Goal: Information Seeking & Learning: Learn about a topic

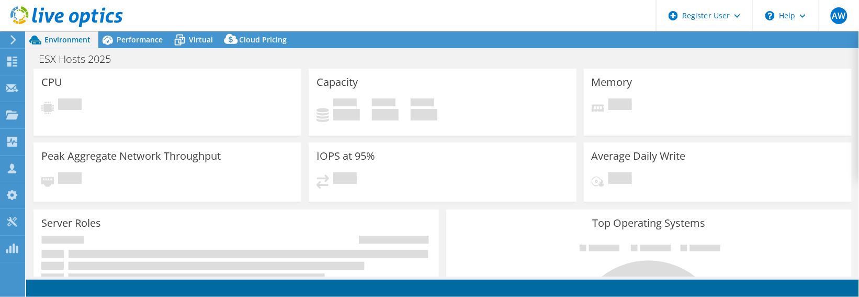
select select "[GEOGRAPHIC_DATA]"
select select "USD"
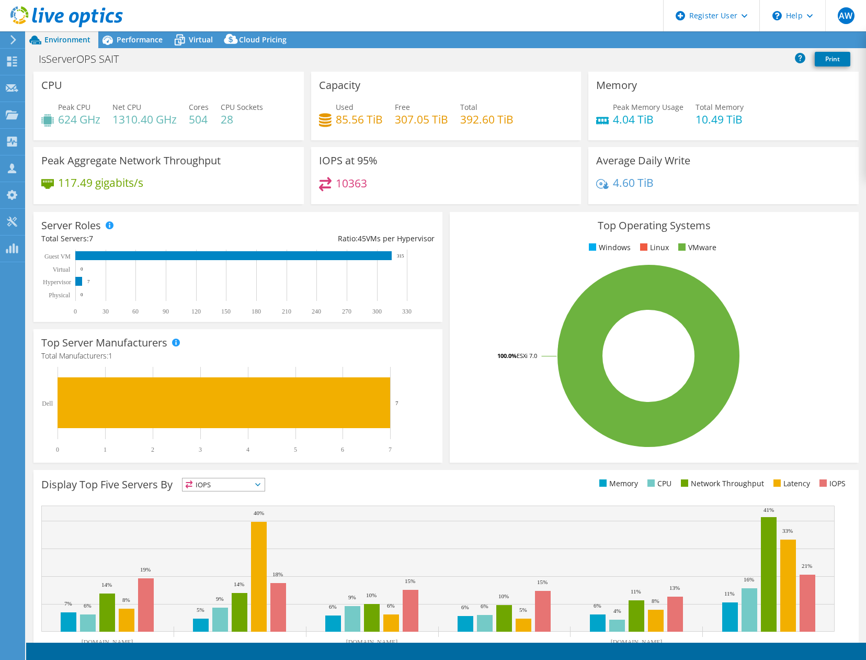
select select "USD"
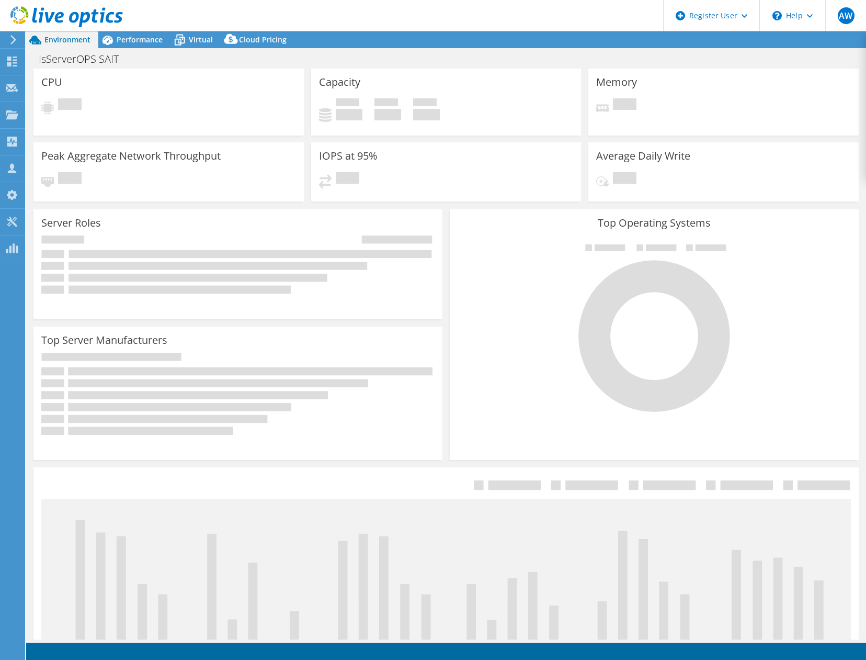
select select "USD"
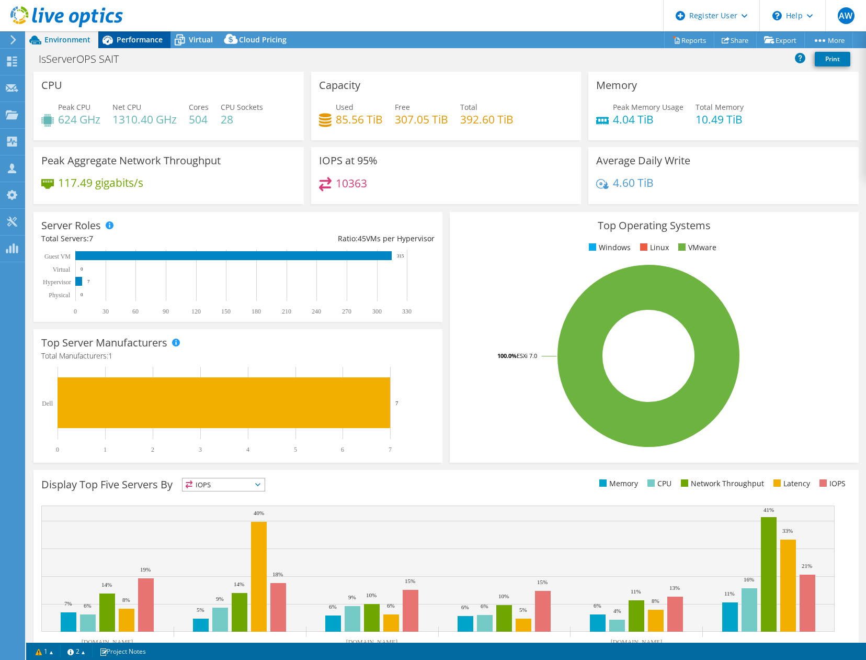
click at [138, 40] on span "Performance" at bounding box center [140, 40] width 46 height 10
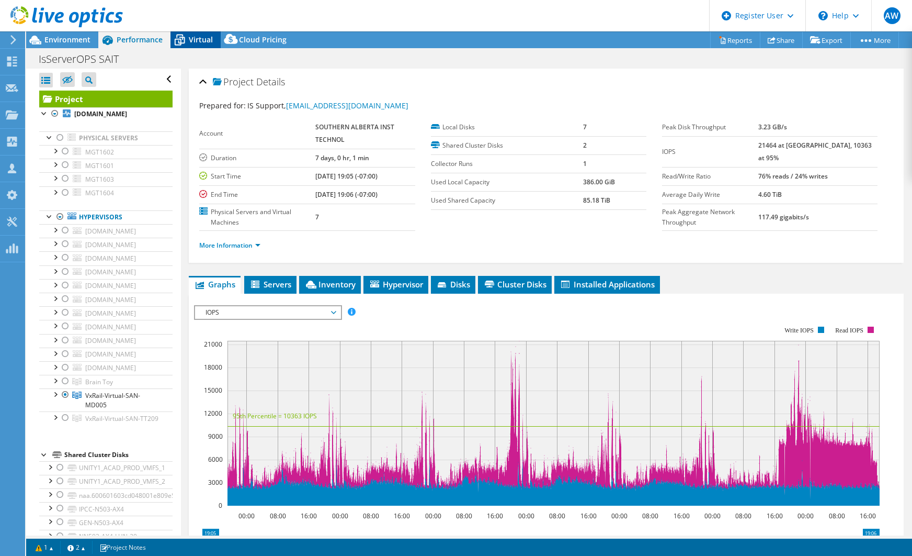
click at [195, 39] on span "Virtual" at bounding box center [201, 40] width 24 height 10
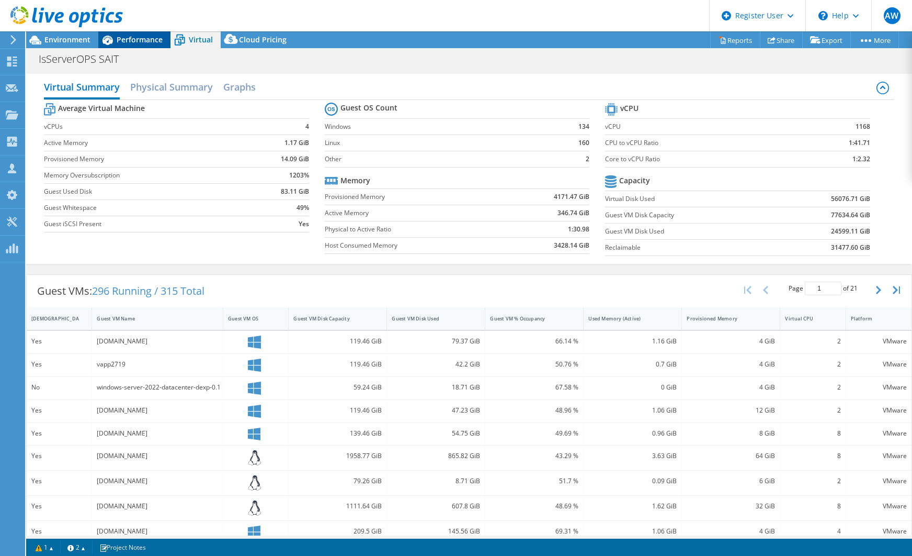
click at [139, 36] on span "Performance" at bounding box center [140, 40] width 46 height 10
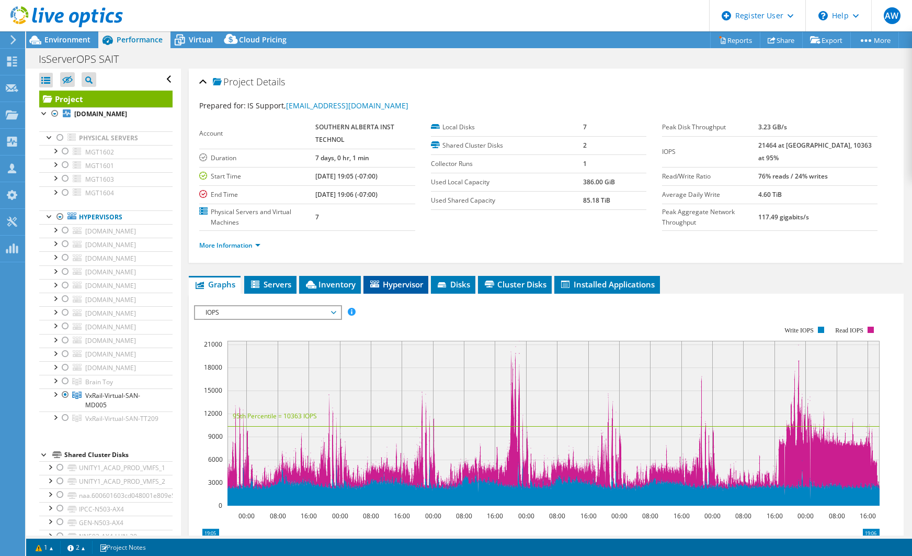
click at [398, 285] on span "Hypervisor" at bounding box center [396, 284] width 54 height 10
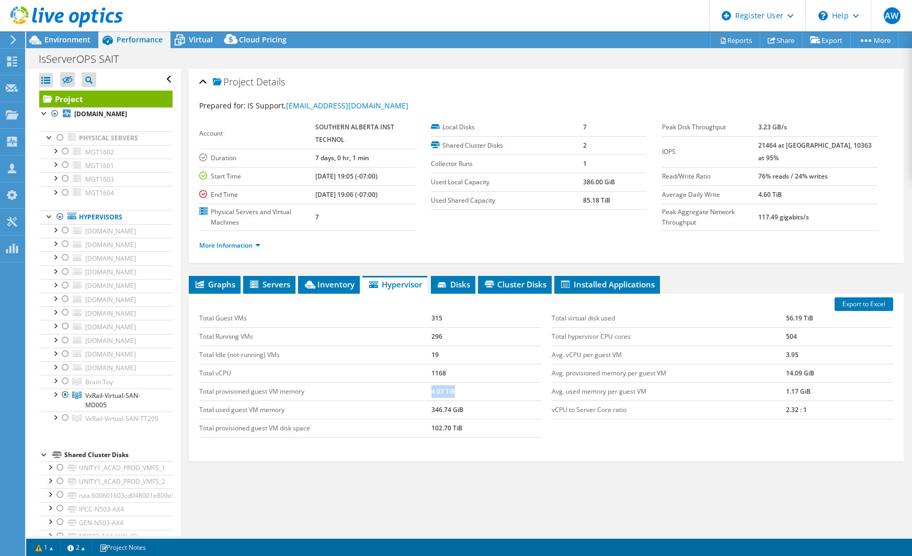
drag, startPoint x: 417, startPoint y: 395, endPoint x: 466, endPoint y: 392, distance: 48.7
click at [466, 392] on tr "Total provisioned guest VM memory 4.07 TiB" at bounding box center [370, 391] width 342 height 18
click at [277, 283] on span "Servers" at bounding box center [269, 284] width 42 height 10
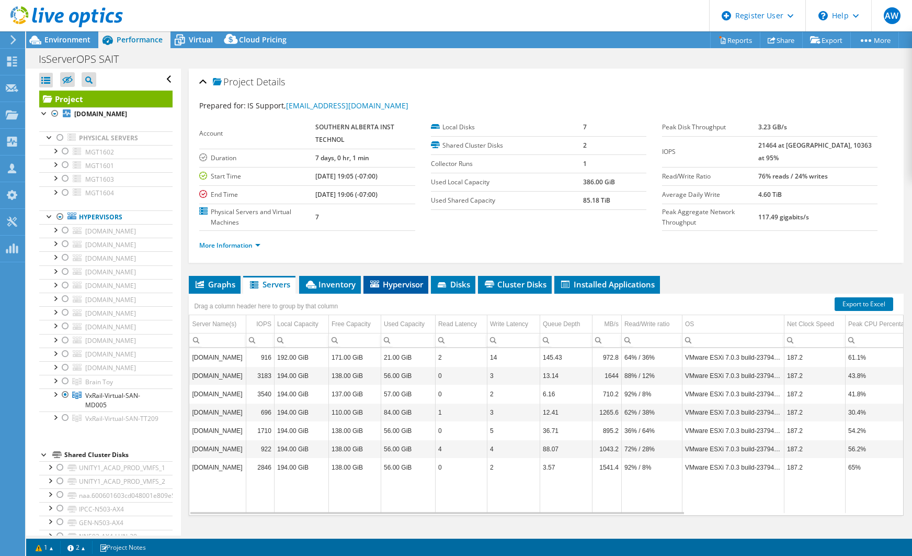
click at [400, 289] on span "Hypervisor" at bounding box center [396, 284] width 54 height 10
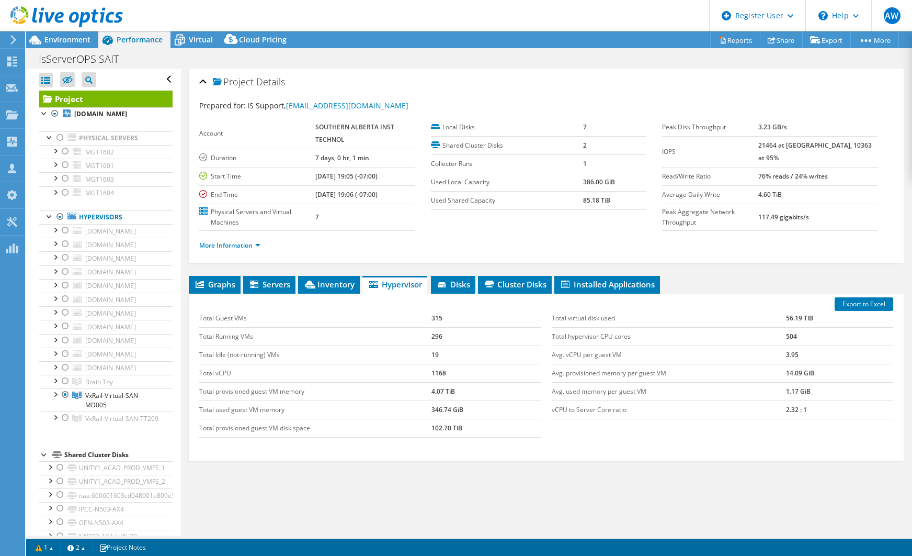
drag, startPoint x: 197, startPoint y: 40, endPoint x: 236, endPoint y: 105, distance: 75.6
click at [197, 40] on span "Virtual" at bounding box center [201, 40] width 24 height 10
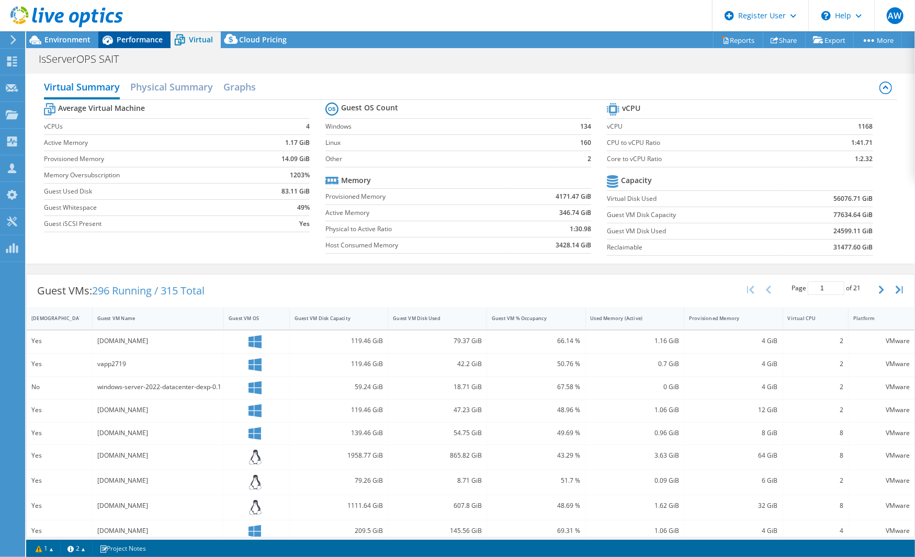
click at [140, 38] on span "Performance" at bounding box center [140, 40] width 46 height 10
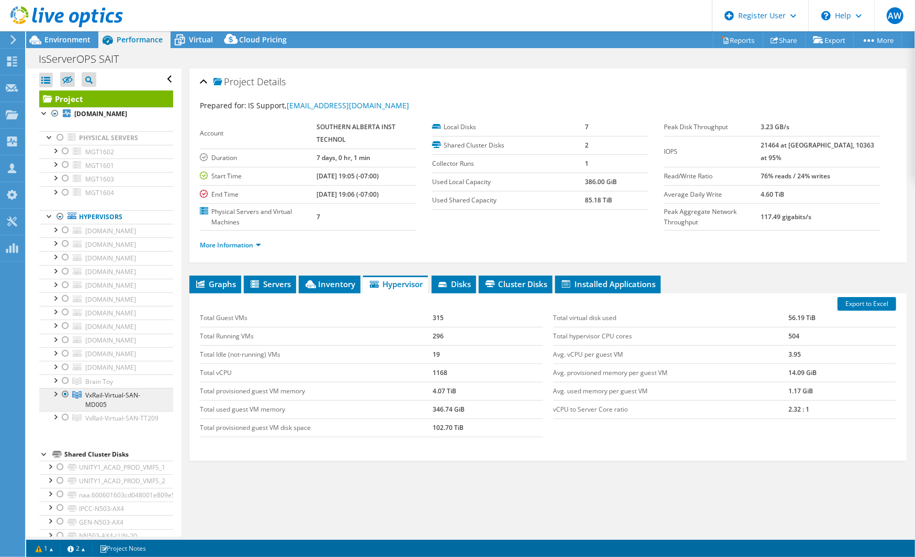
click at [94, 391] on span "VxRail-Virtual-SAN-MD005" at bounding box center [112, 400] width 55 height 18
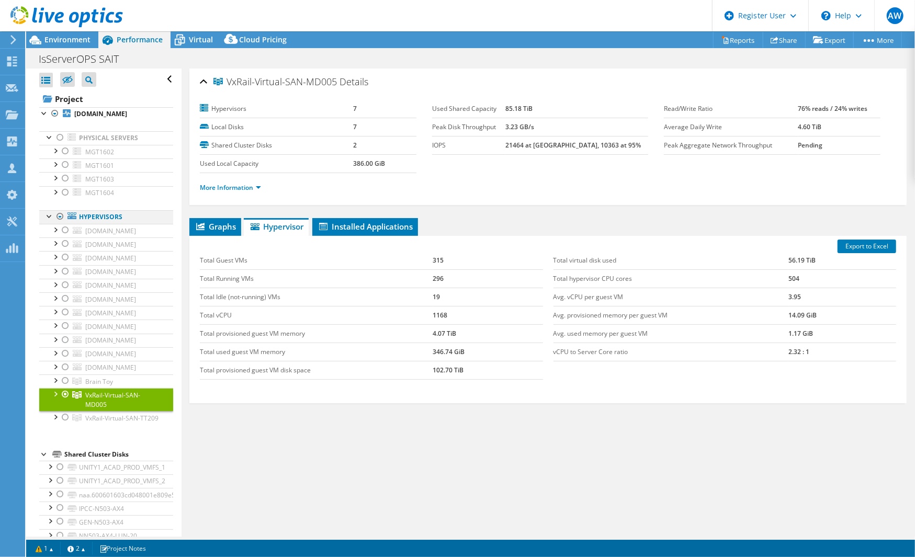
click at [49, 217] on div at bounding box center [49, 215] width 10 height 10
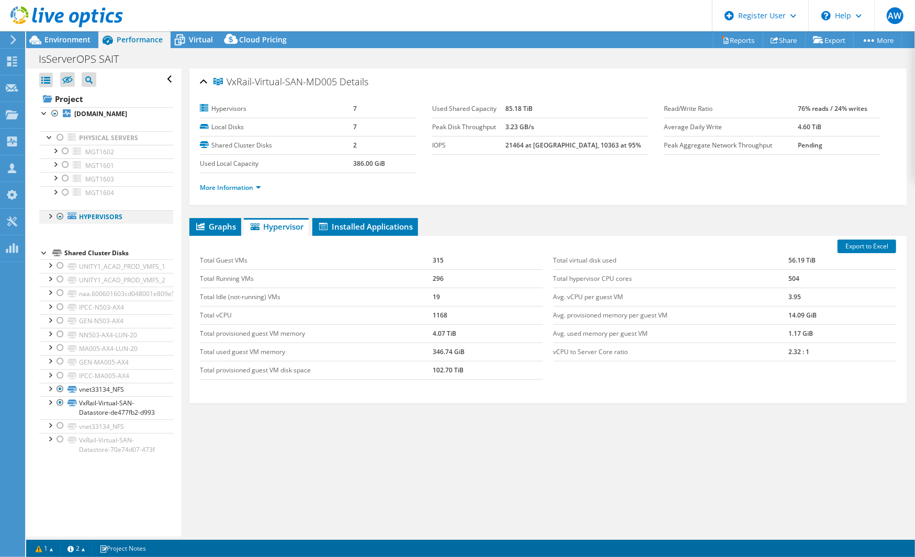
click at [50, 217] on div at bounding box center [49, 215] width 10 height 10
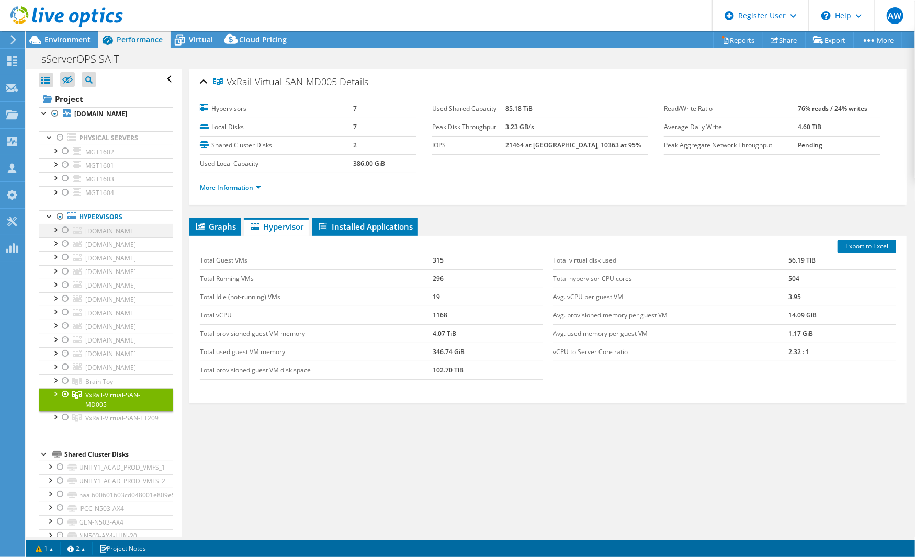
click at [58, 229] on div at bounding box center [55, 229] width 10 height 10
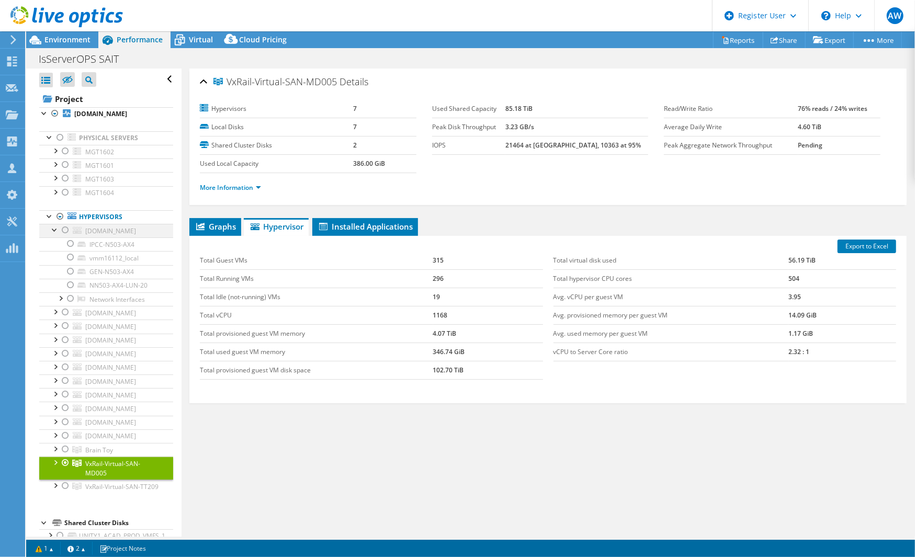
click at [58, 229] on div at bounding box center [55, 229] width 10 height 10
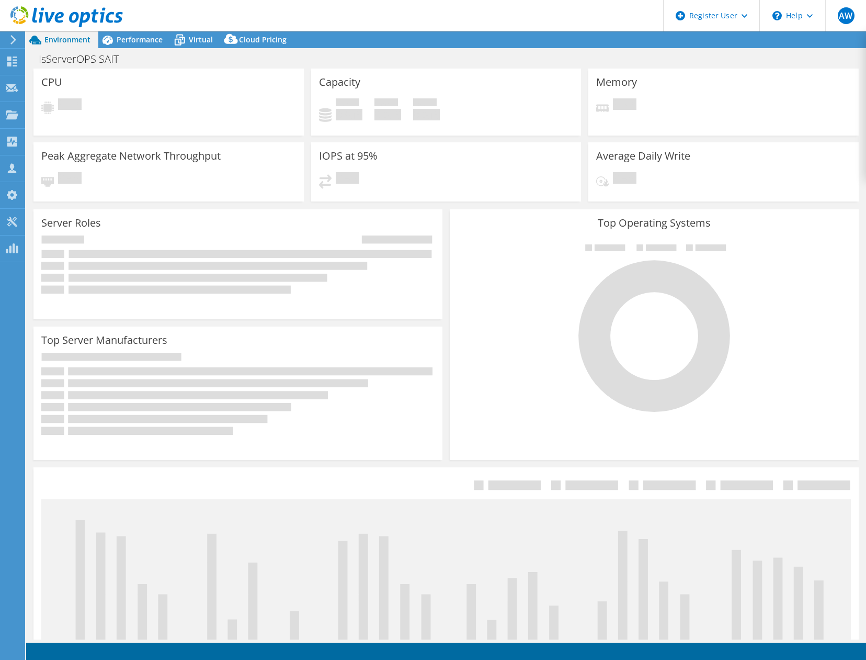
select select "USD"
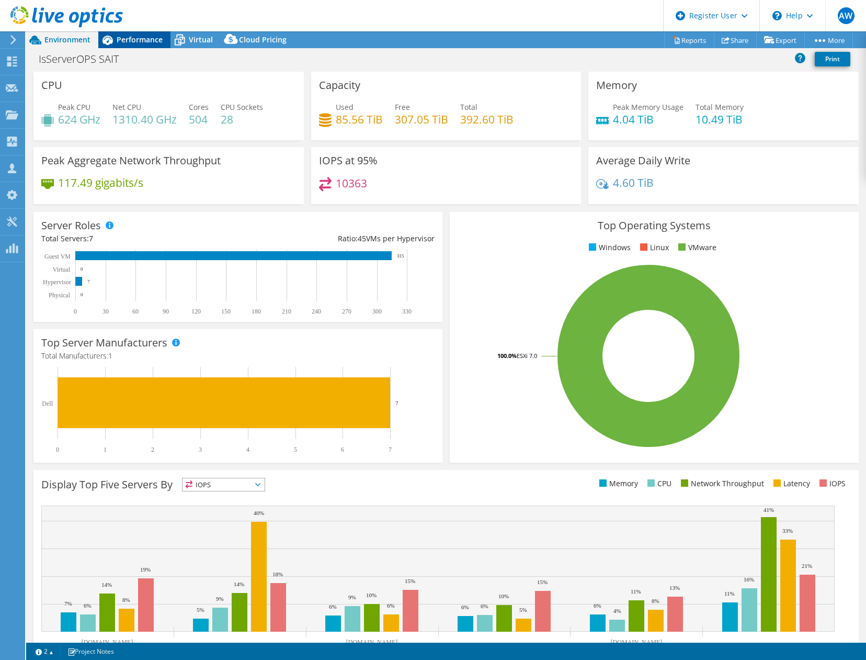
click at [141, 37] on span "Performance" at bounding box center [140, 40] width 46 height 10
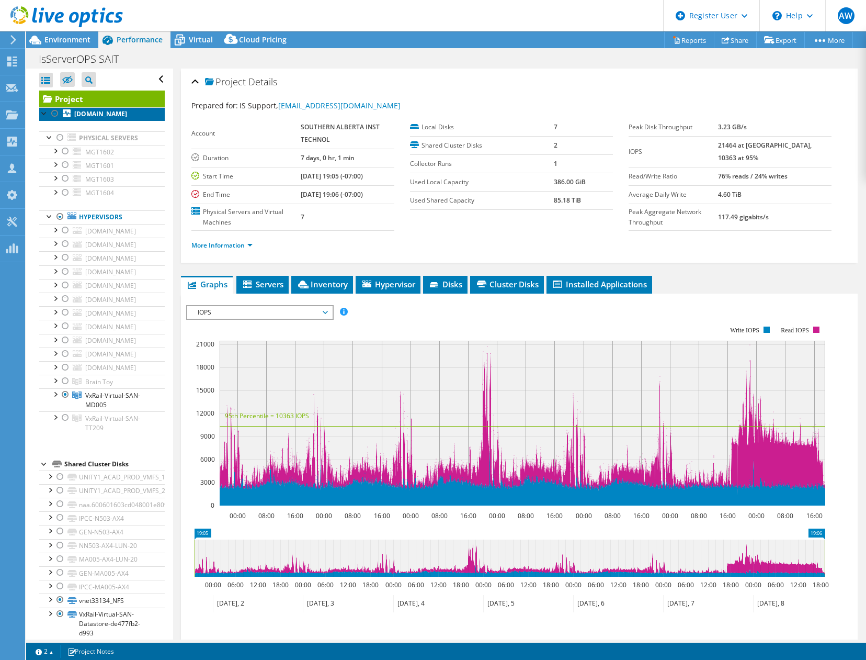
click at [98, 116] on b "[DOMAIN_NAME]" at bounding box center [100, 113] width 53 height 9
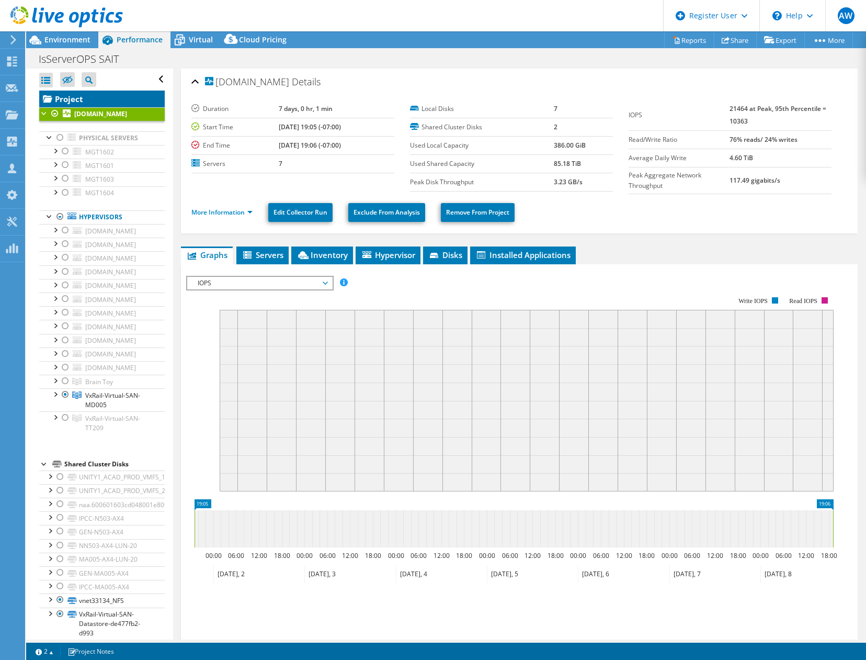
click at [72, 100] on link "Project" at bounding box center [102, 98] width 126 height 17
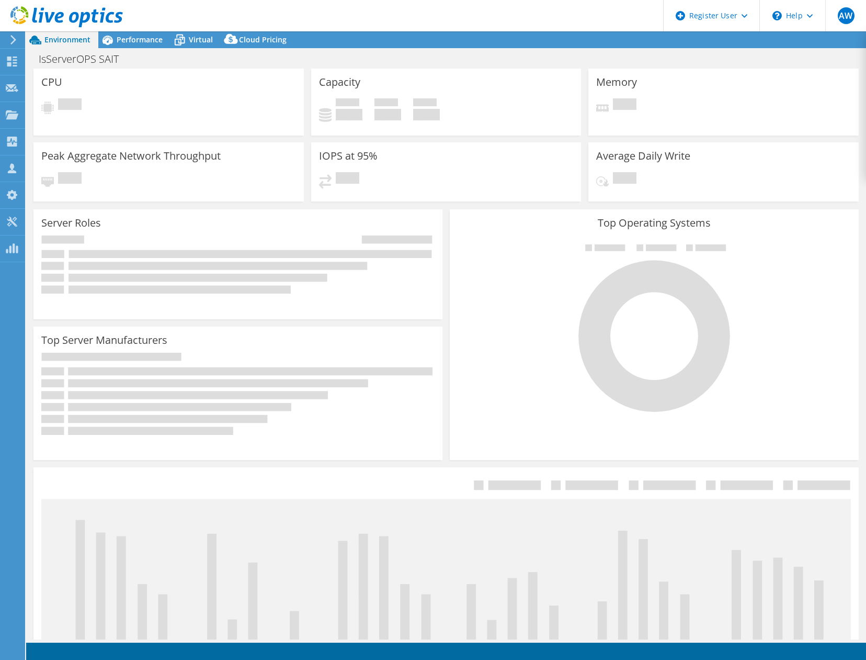
select select "USD"
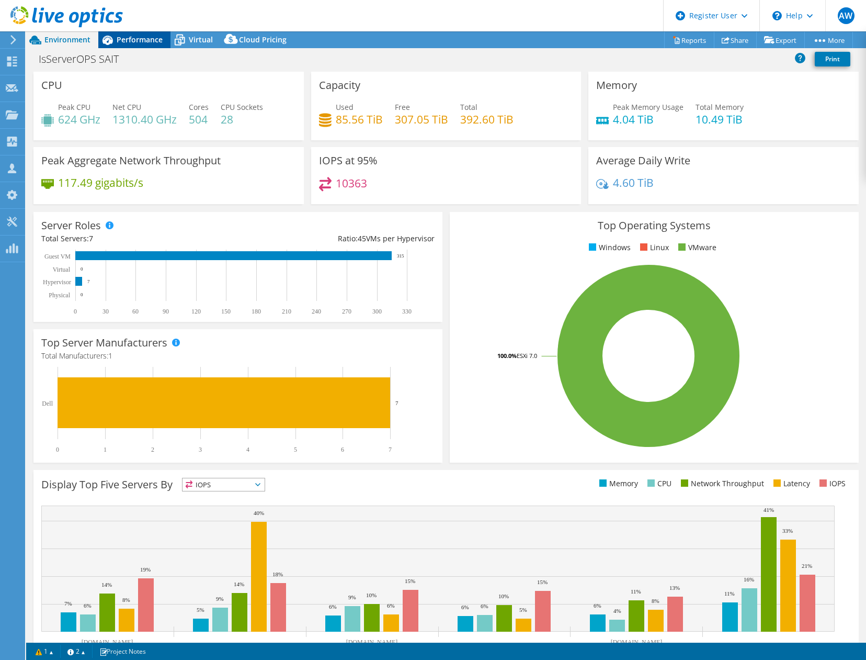
click at [139, 34] on div "Performance" at bounding box center [134, 39] width 72 height 17
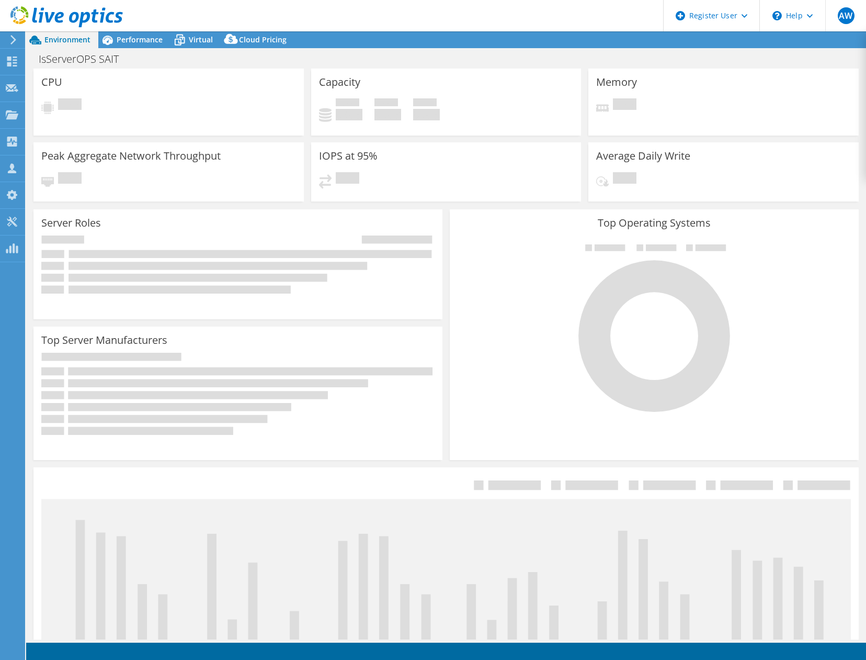
select select "USD"
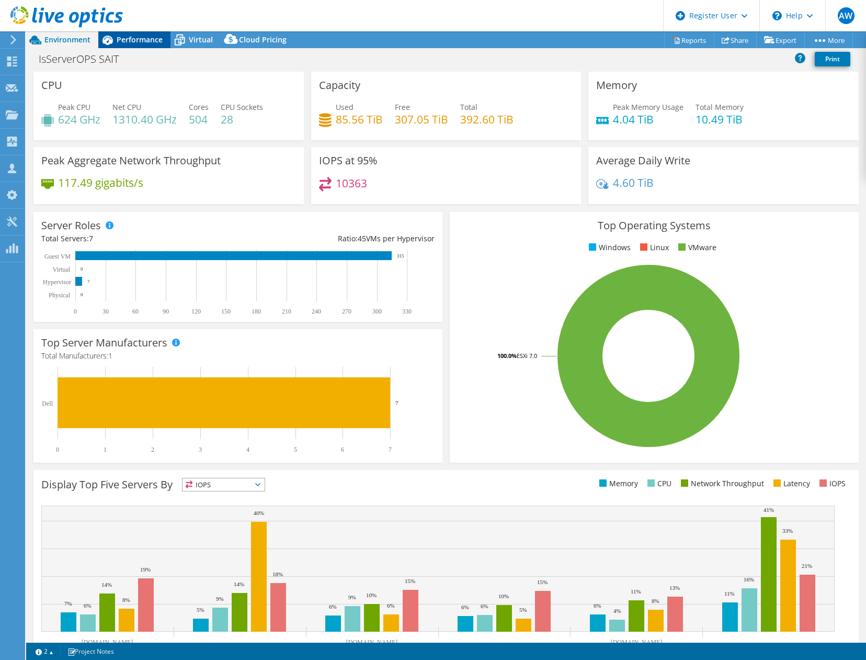
click at [138, 40] on span "Performance" at bounding box center [140, 40] width 46 height 10
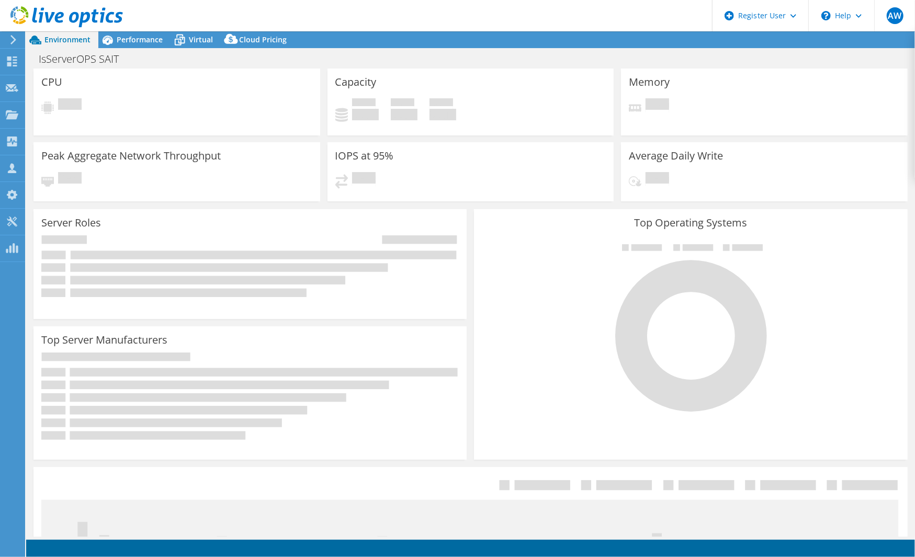
select select "USD"
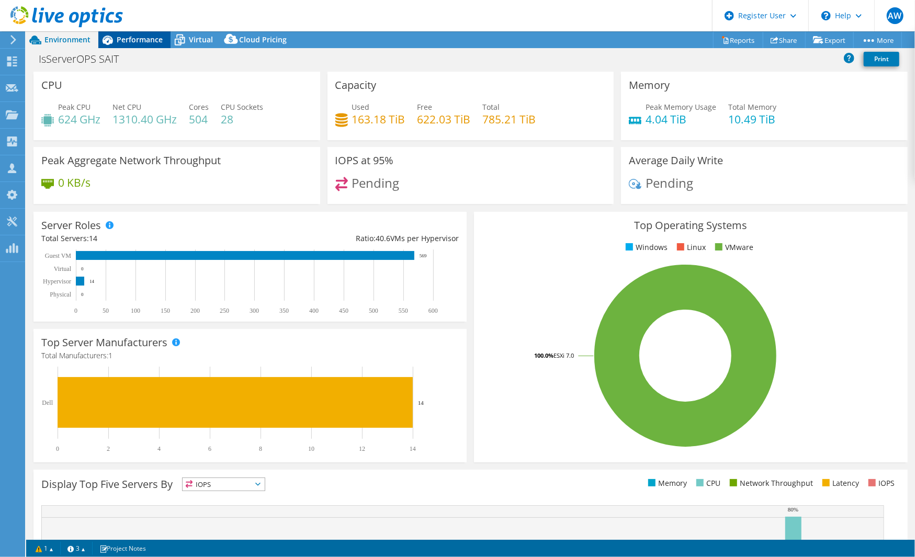
click at [134, 41] on span "Performance" at bounding box center [140, 40] width 46 height 10
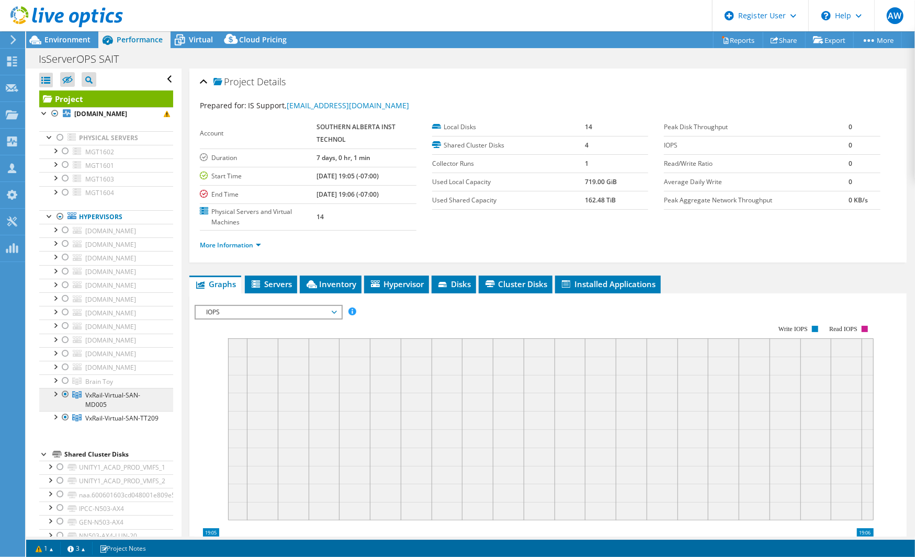
click at [95, 391] on span "VxRail-Virtual-SAN-MD005" at bounding box center [112, 400] width 55 height 18
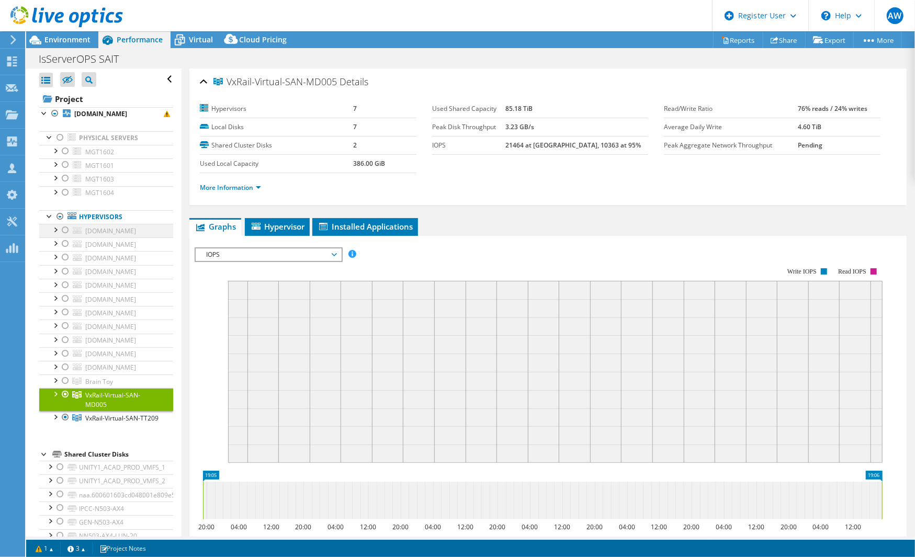
click at [55, 227] on div at bounding box center [55, 229] width 10 height 10
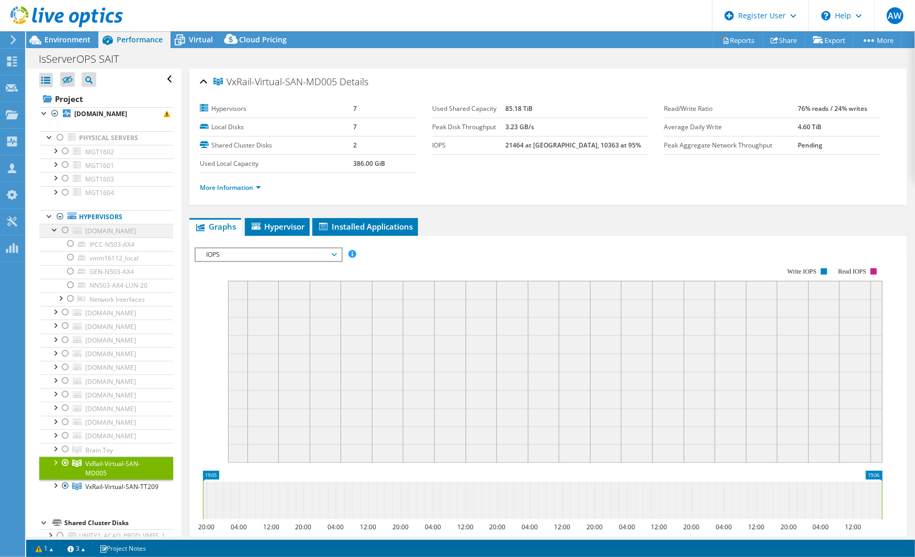
click at [55, 227] on div at bounding box center [55, 229] width 10 height 10
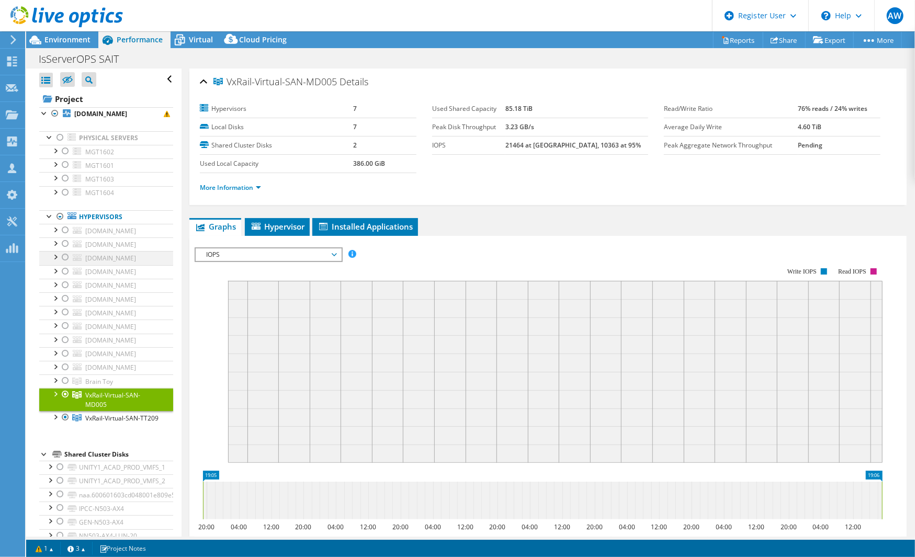
click at [56, 253] on div at bounding box center [55, 256] width 10 height 10
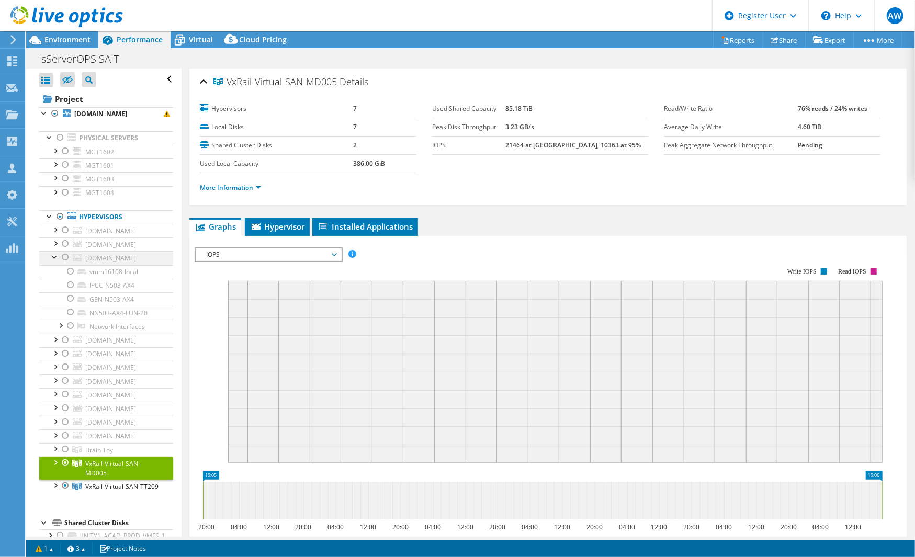
click at [56, 253] on div at bounding box center [55, 256] width 10 height 10
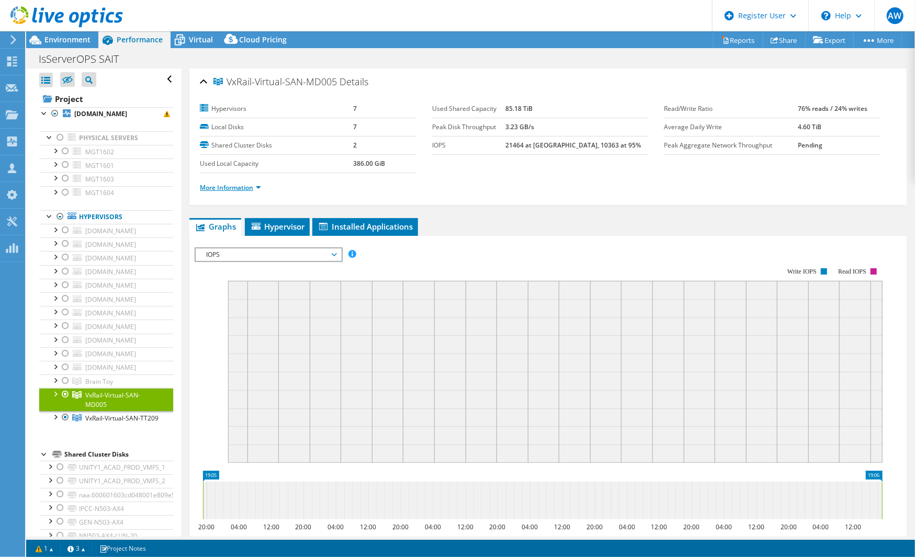
click at [256, 185] on link "More Information" at bounding box center [230, 187] width 61 height 9
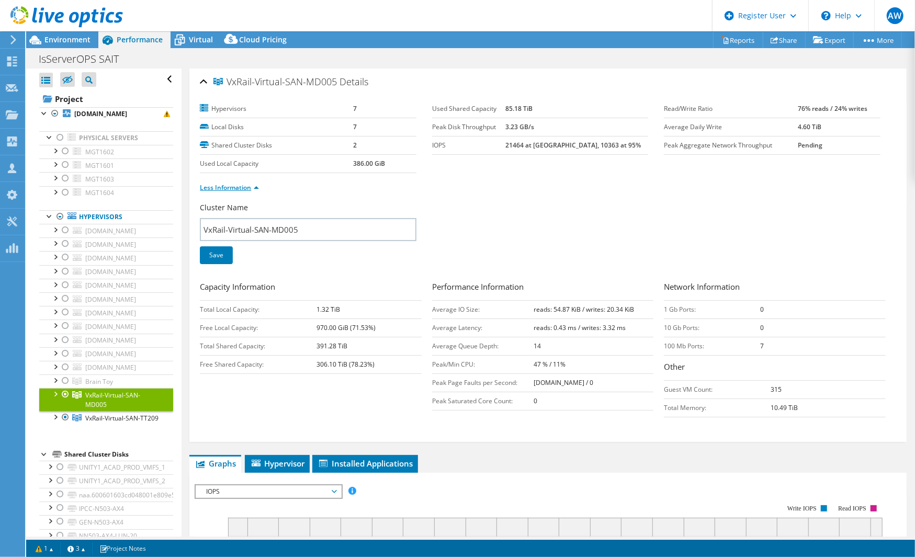
click at [256, 185] on link "Less Information" at bounding box center [229, 187] width 59 height 9
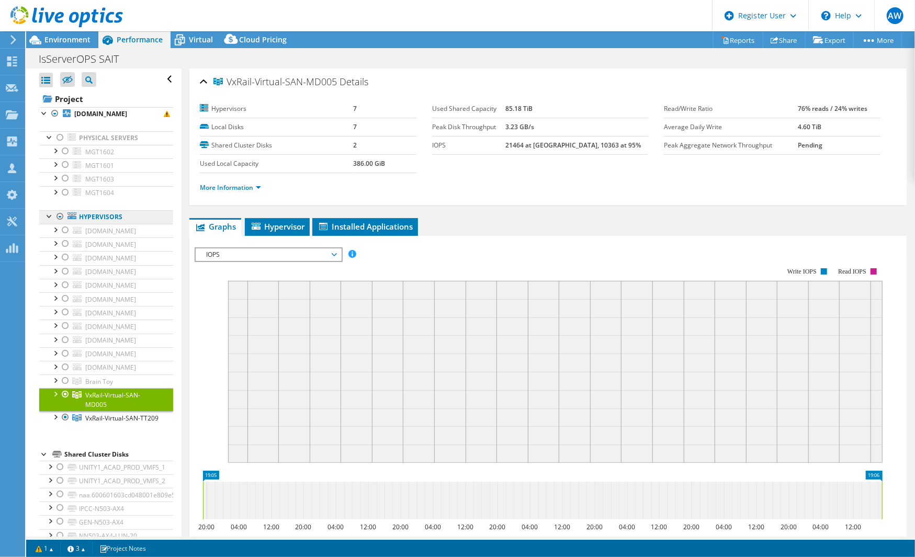
click at [116, 214] on link "Hypervisors" at bounding box center [106, 217] width 134 height 14
click at [98, 113] on b "[DOMAIN_NAME]" at bounding box center [100, 113] width 53 height 9
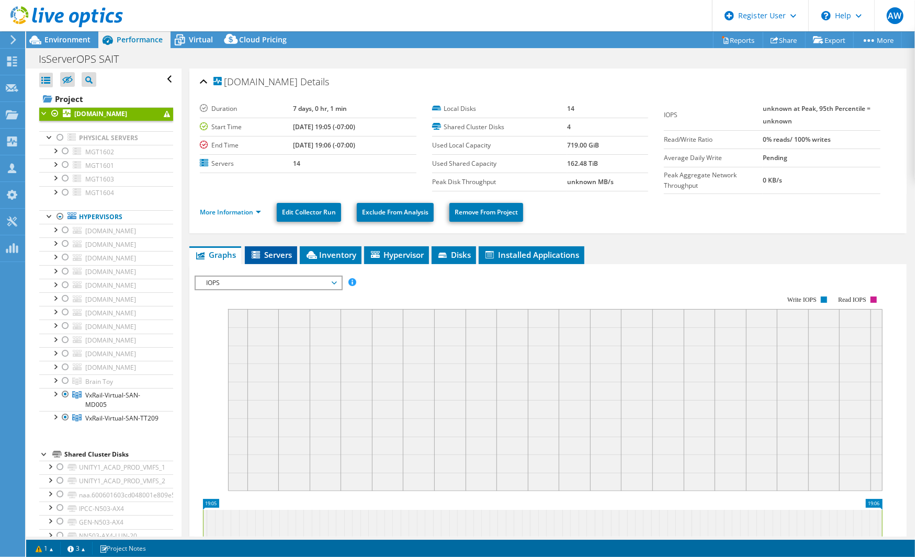
click at [269, 250] on span "Servers" at bounding box center [271, 255] width 42 height 10
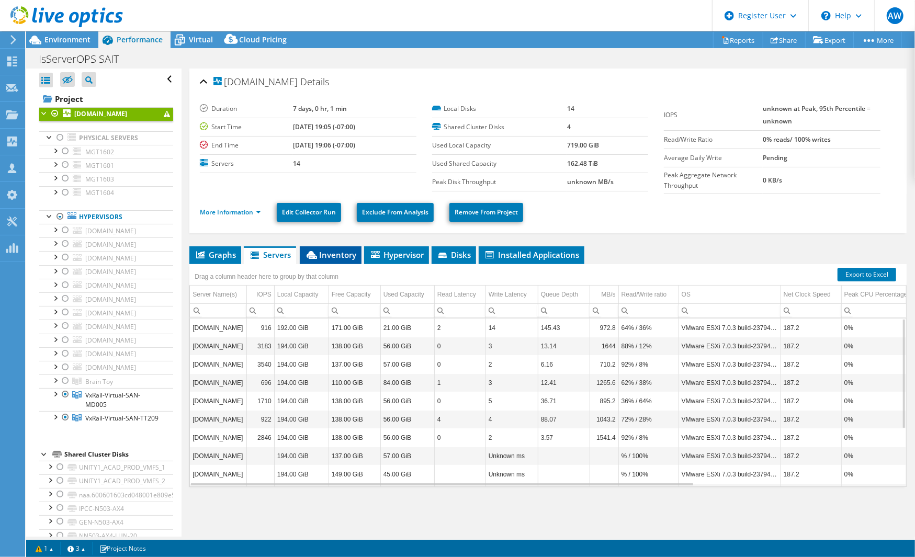
click at [335, 251] on span "Inventory" at bounding box center [330, 255] width 51 height 10
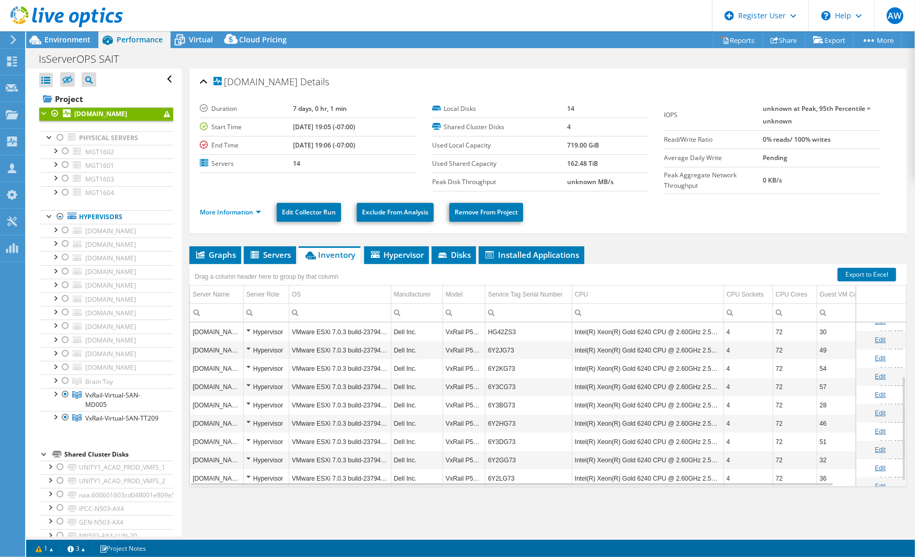
scroll to position [93, 0]
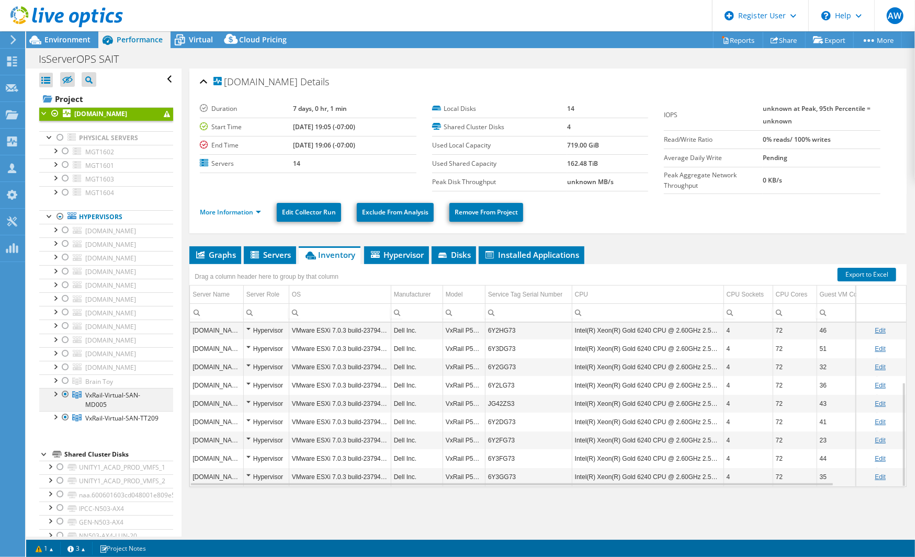
click at [56, 390] on div at bounding box center [55, 393] width 10 height 10
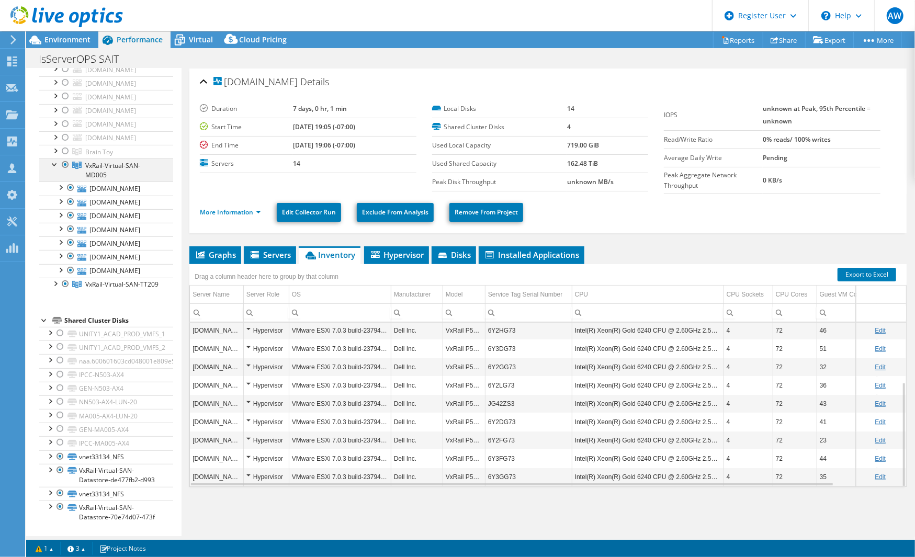
scroll to position [247, 0]
click at [55, 278] on div at bounding box center [55, 283] width 10 height 10
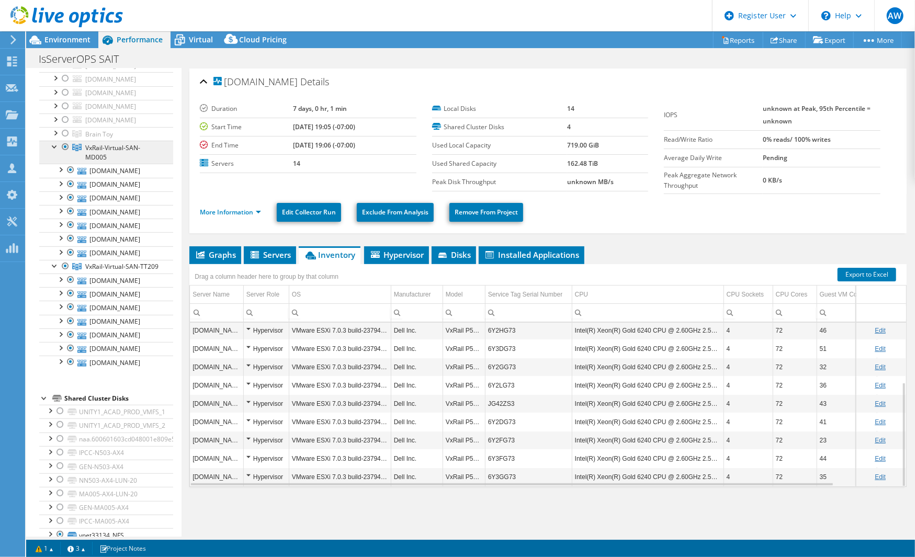
click at [98, 143] on span "VxRail-Virtual-SAN-MD005" at bounding box center [112, 152] width 55 height 18
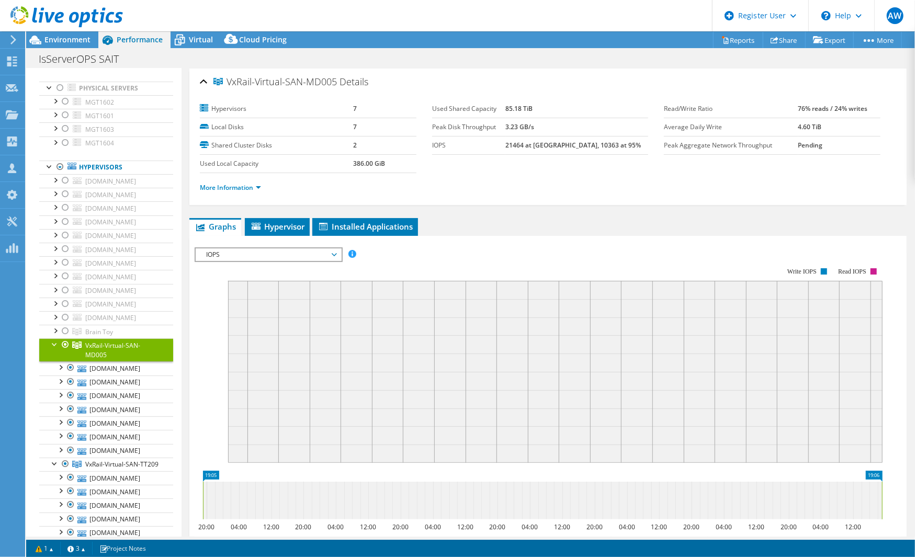
scroll to position [38, 0]
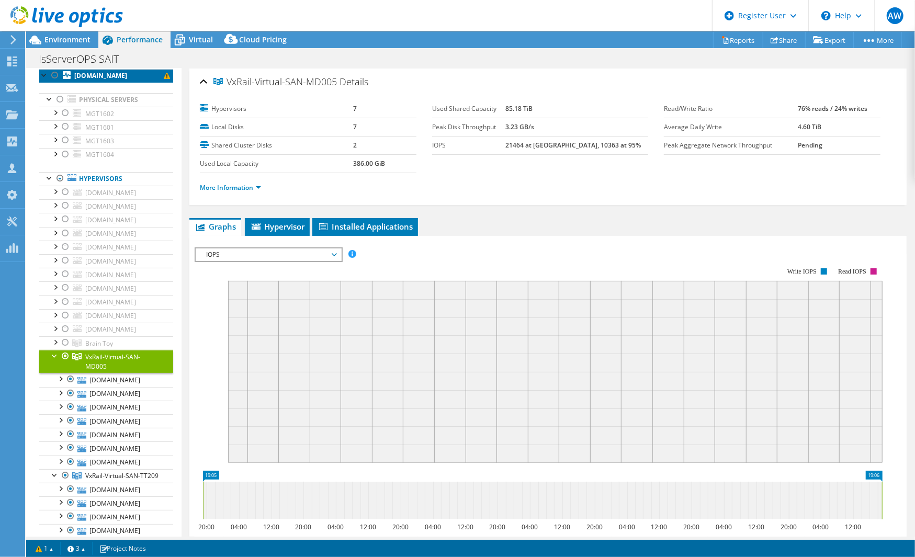
click at [108, 76] on b "[DOMAIN_NAME]" at bounding box center [100, 75] width 53 height 9
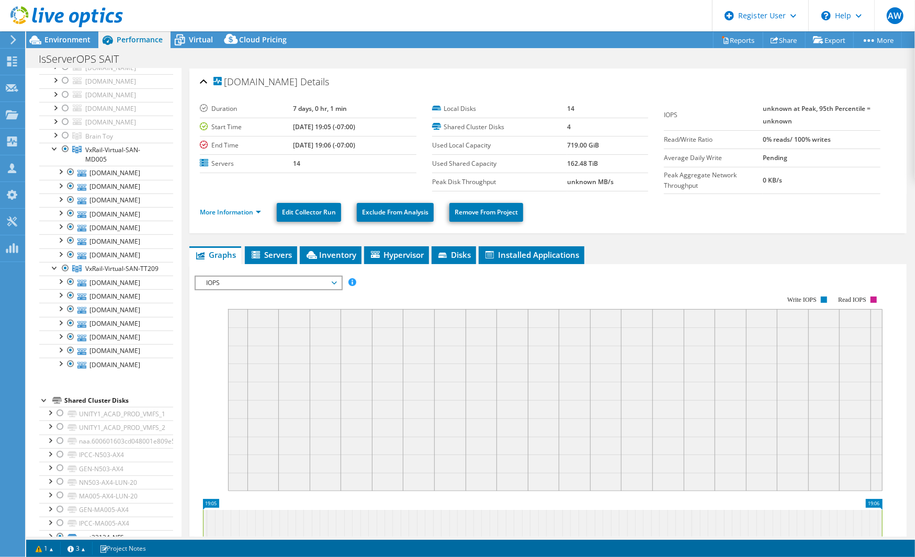
scroll to position [177, 0]
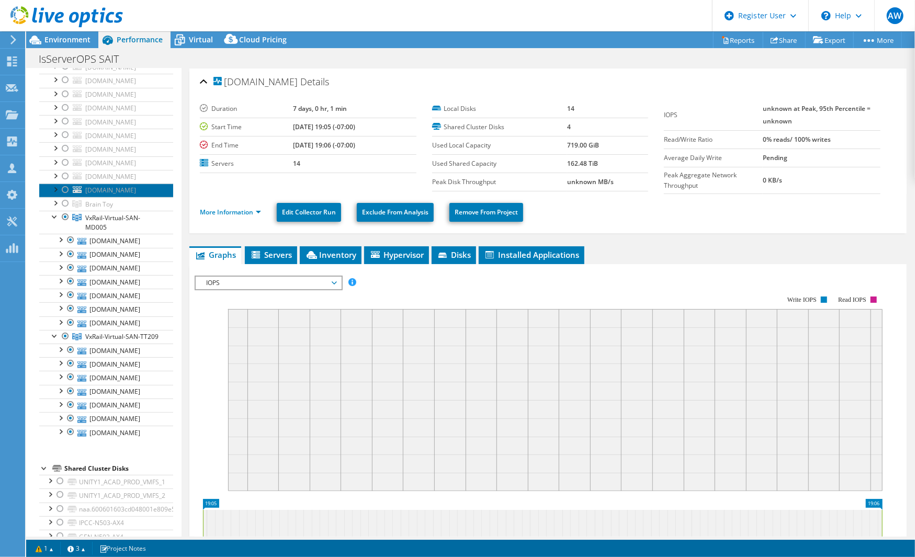
click at [117, 188] on span "[DOMAIN_NAME]" at bounding box center [110, 190] width 51 height 9
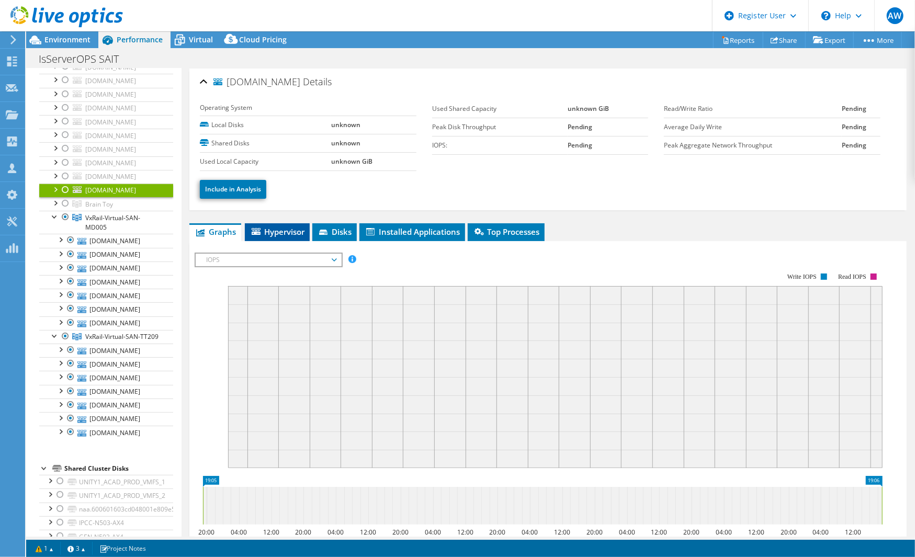
click at [286, 231] on span "Hypervisor" at bounding box center [277, 232] width 54 height 10
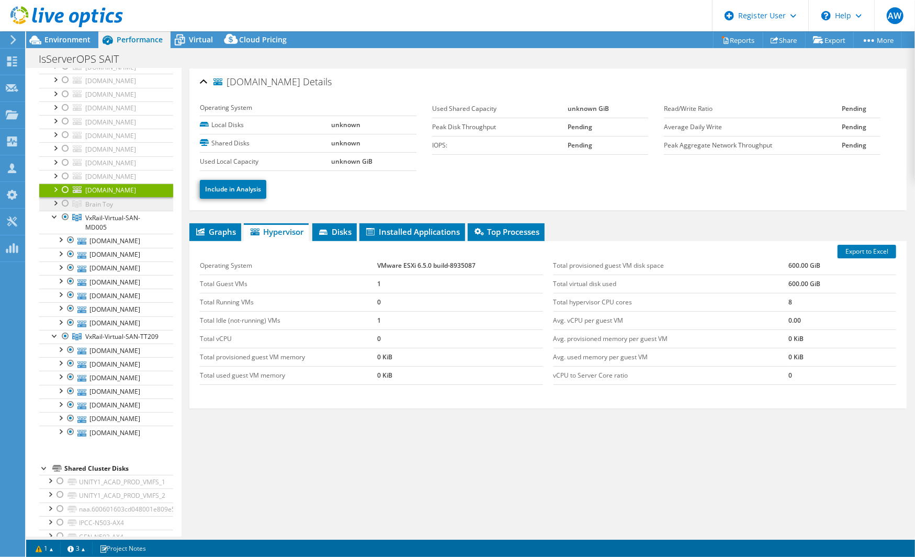
click at [109, 200] on span "Brain Toy" at bounding box center [99, 204] width 28 height 9
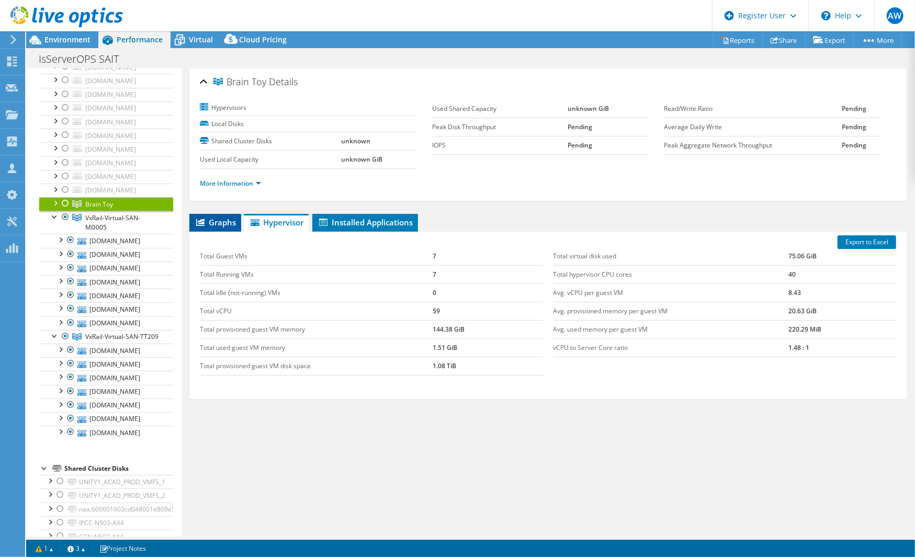
click at [217, 218] on span "Graphs" at bounding box center [215, 222] width 41 height 10
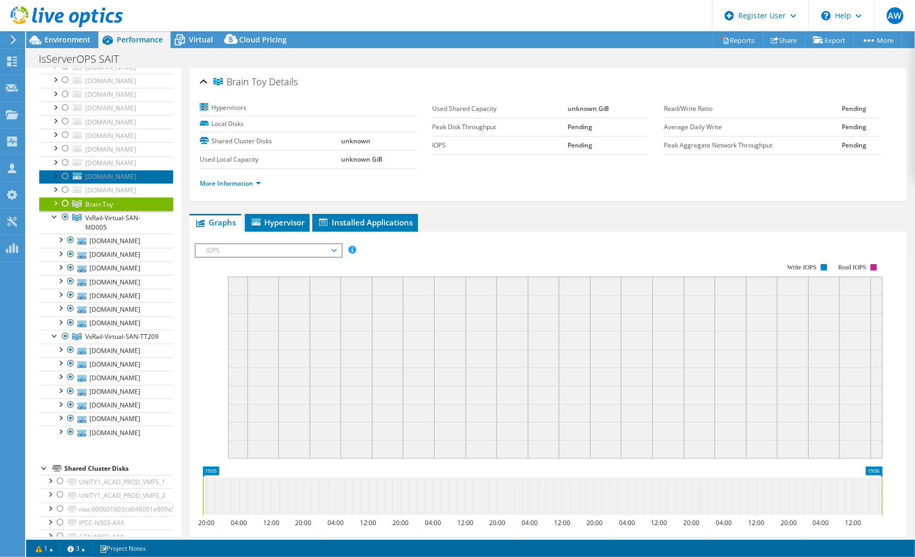
click at [120, 176] on link "[DOMAIN_NAME]" at bounding box center [106, 177] width 134 height 14
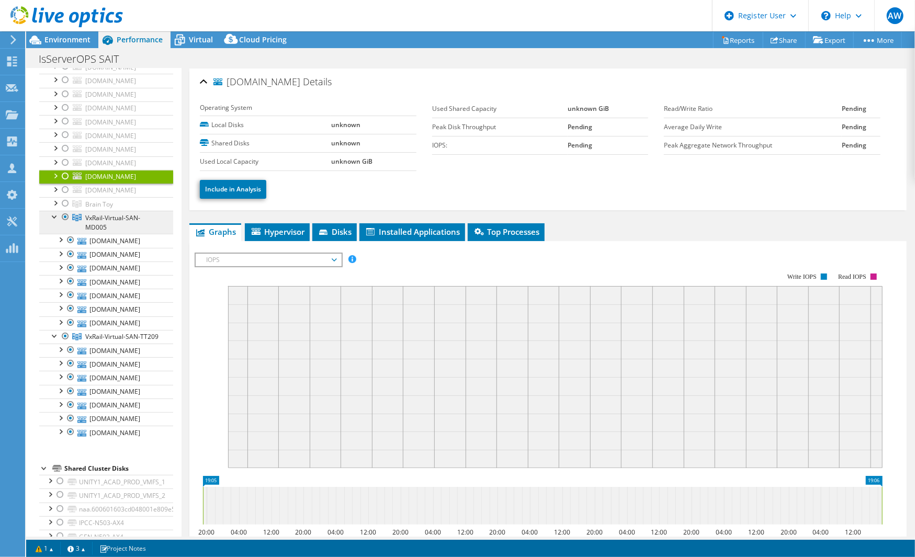
click at [105, 213] on span "VxRail-Virtual-SAN-MD005" at bounding box center [112, 222] width 55 height 18
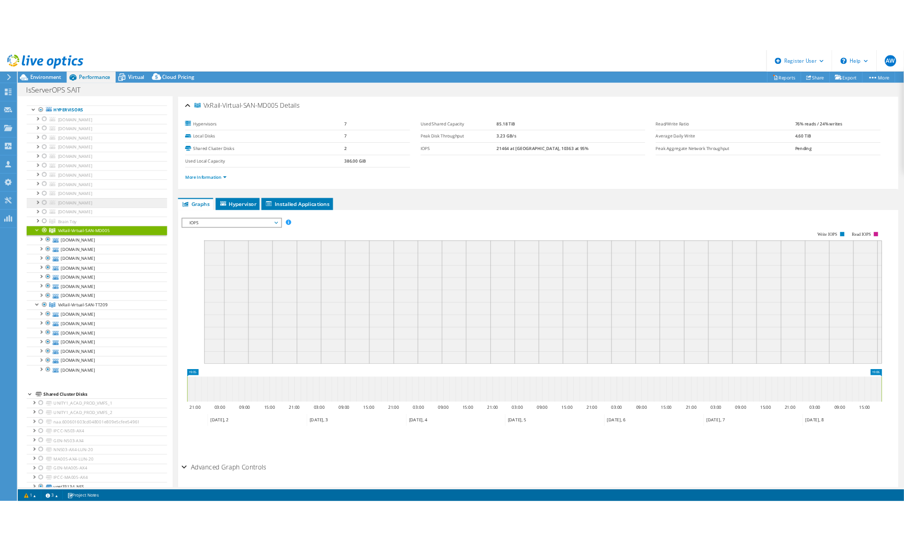
scroll to position [197, 0]
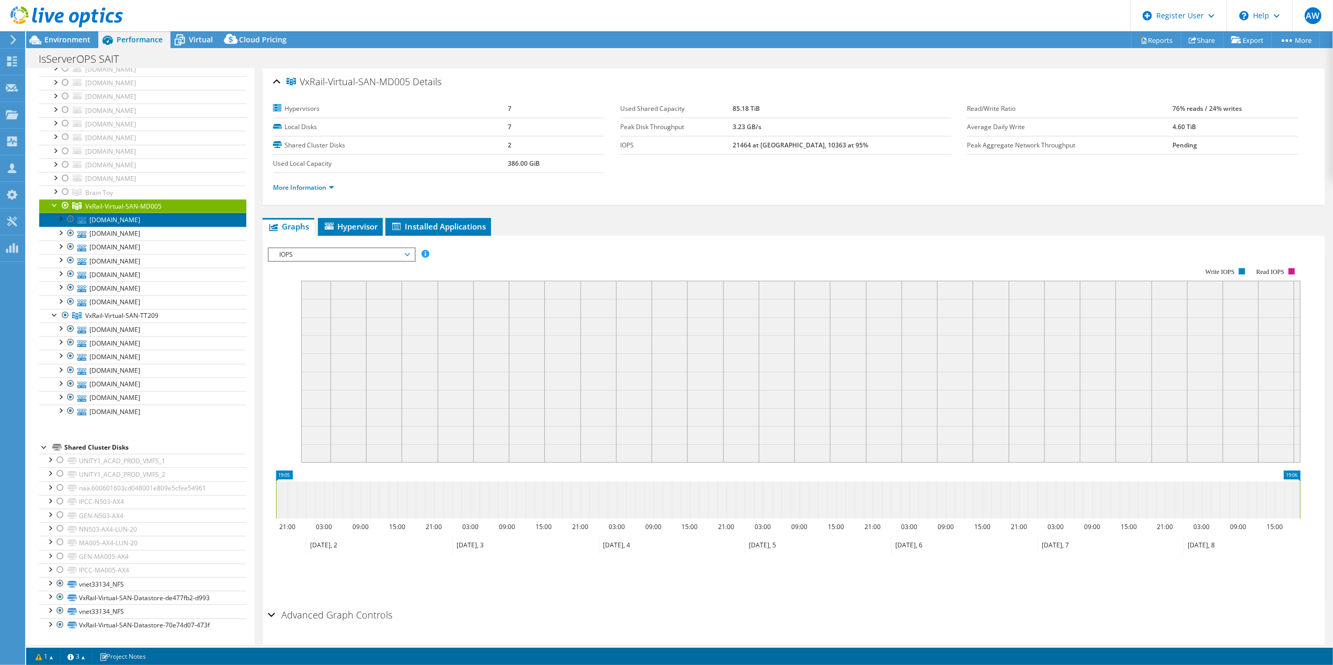
click at [113, 214] on link "[DOMAIN_NAME]" at bounding box center [142, 220] width 207 height 14
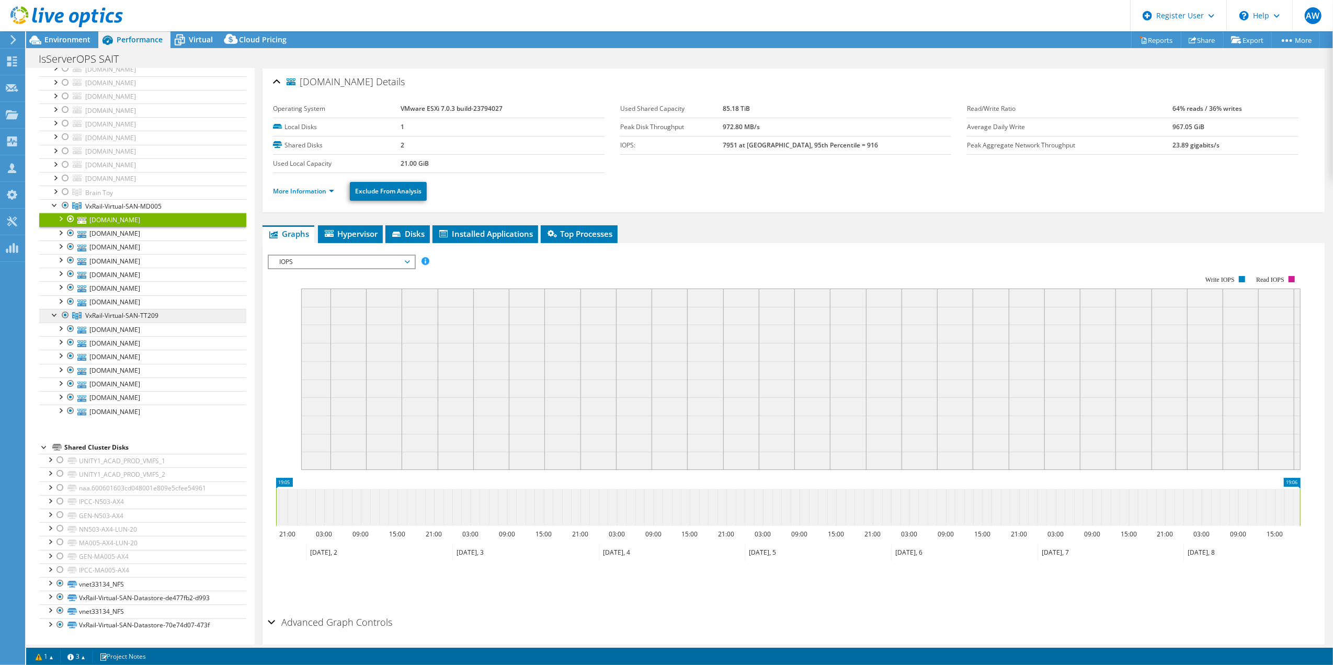
click at [117, 316] on span "VxRail-Virtual-SAN-TT209" at bounding box center [121, 315] width 73 height 9
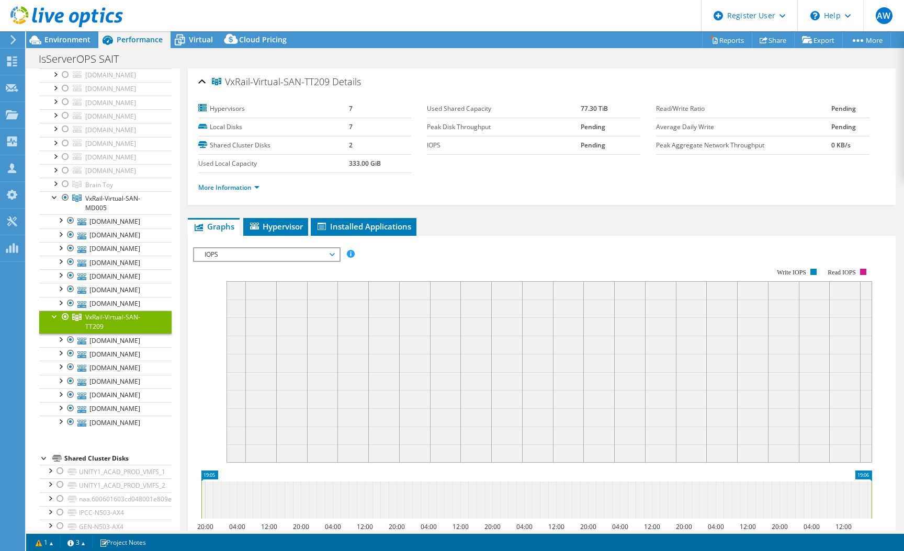
click at [436, 22] on header "AW Dell User [PERSON_NAME] [PERSON_NAME][EMAIL_ADDRESS][DOMAIN_NAME] Dell My Pr…" at bounding box center [452, 15] width 904 height 31
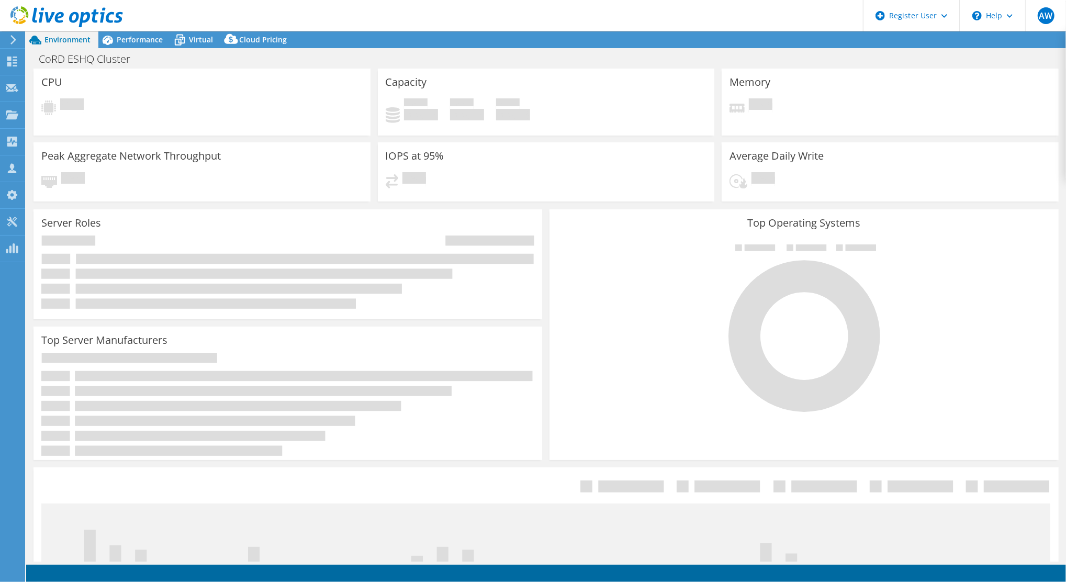
select select "[GEOGRAPHIC_DATA]"
select select "CAD"
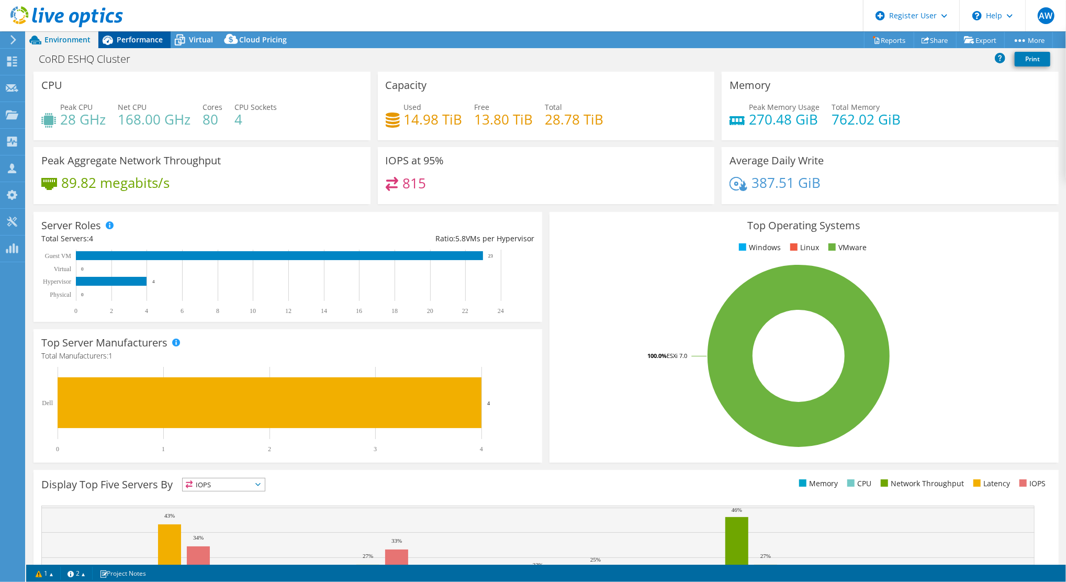
click at [139, 39] on span "Performance" at bounding box center [140, 40] width 46 height 10
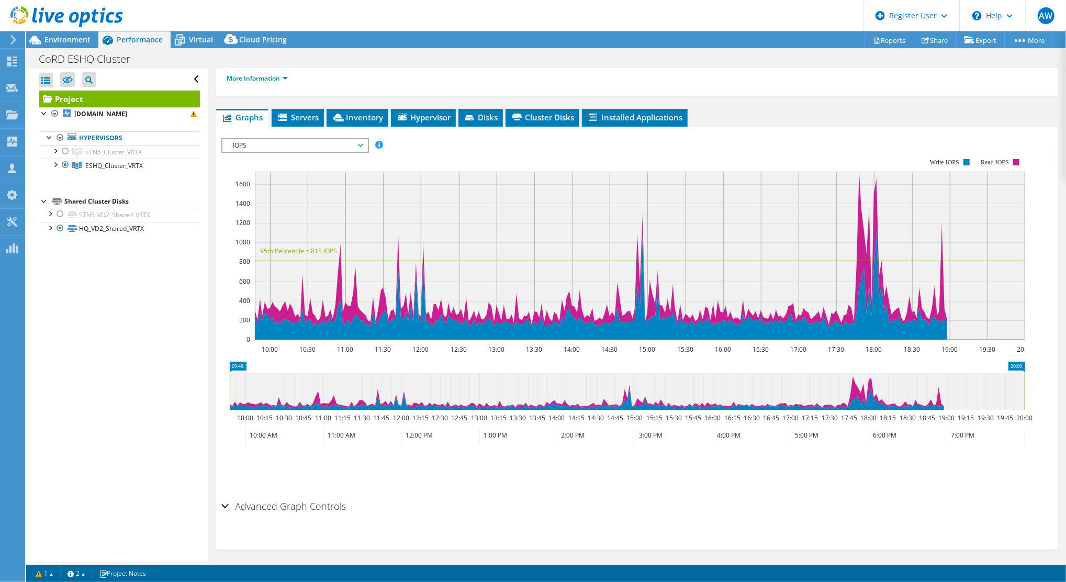
scroll to position [149, 0]
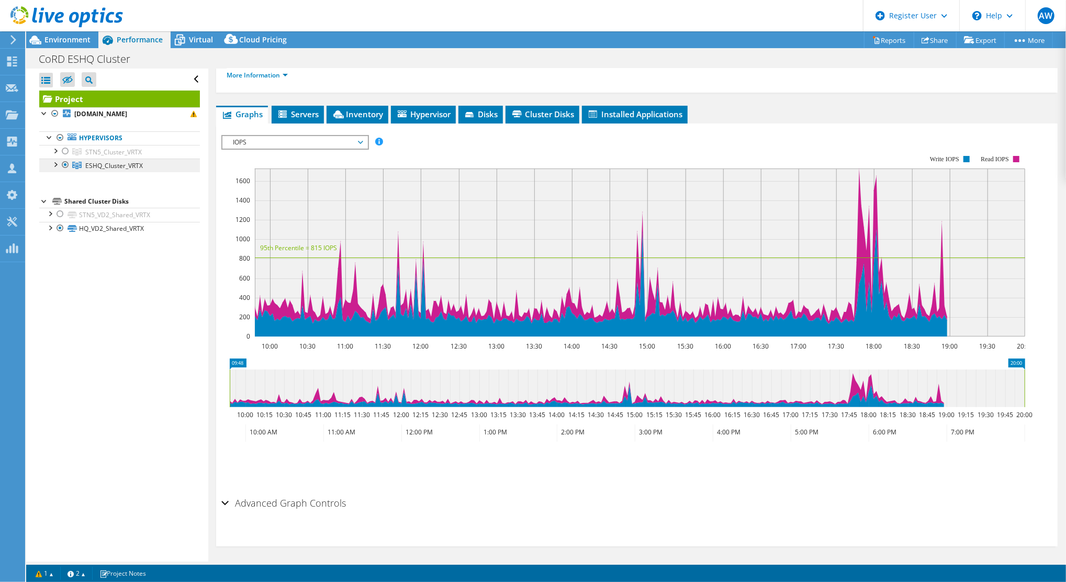
click at [100, 169] on link "ESHQ_Cluster_VRTX" at bounding box center [119, 165] width 161 height 14
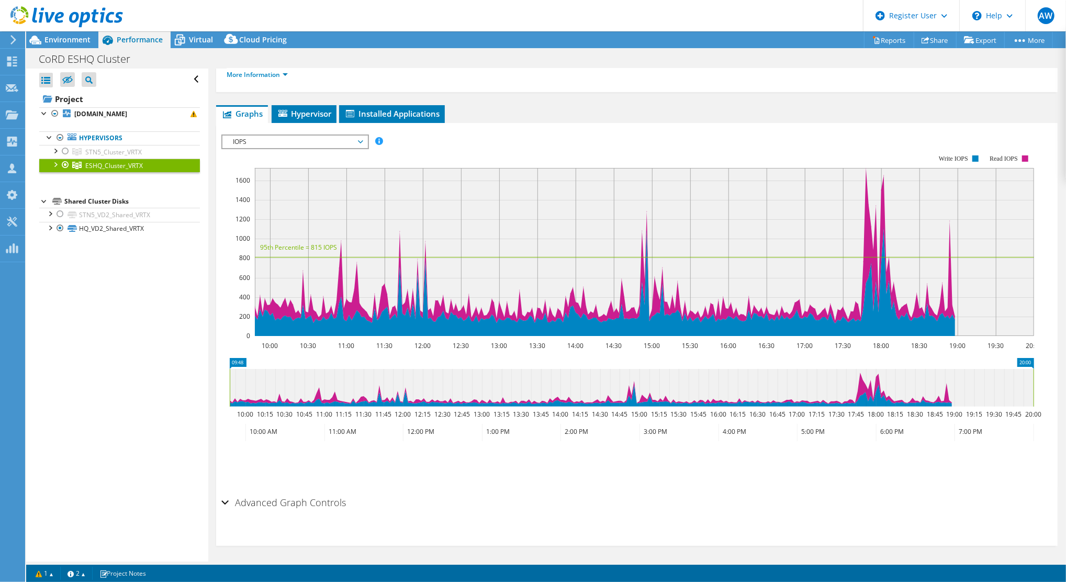
scroll to position [113, 0]
click at [105, 106] on link "Project" at bounding box center [119, 98] width 161 height 17
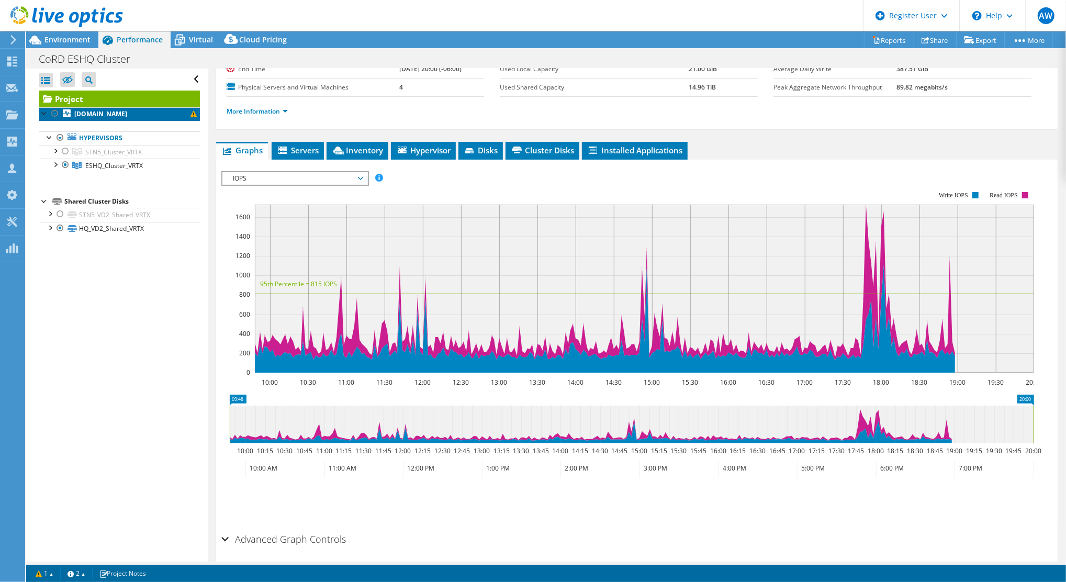
click at [105, 112] on b "rdes5host1.crdnet.ca" at bounding box center [100, 113] width 53 height 9
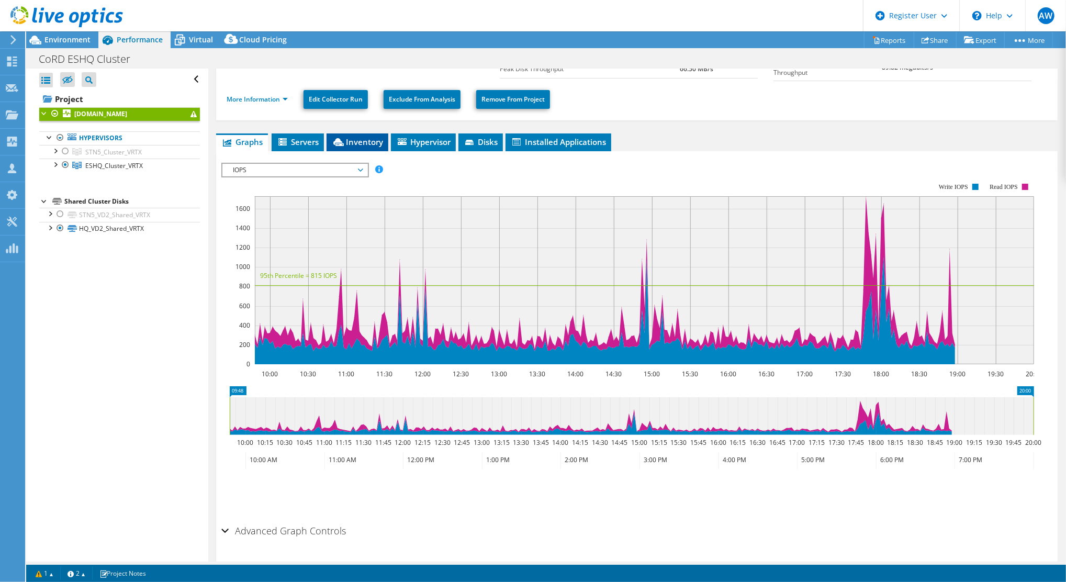
click at [360, 137] on span "Inventory" at bounding box center [357, 142] width 51 height 10
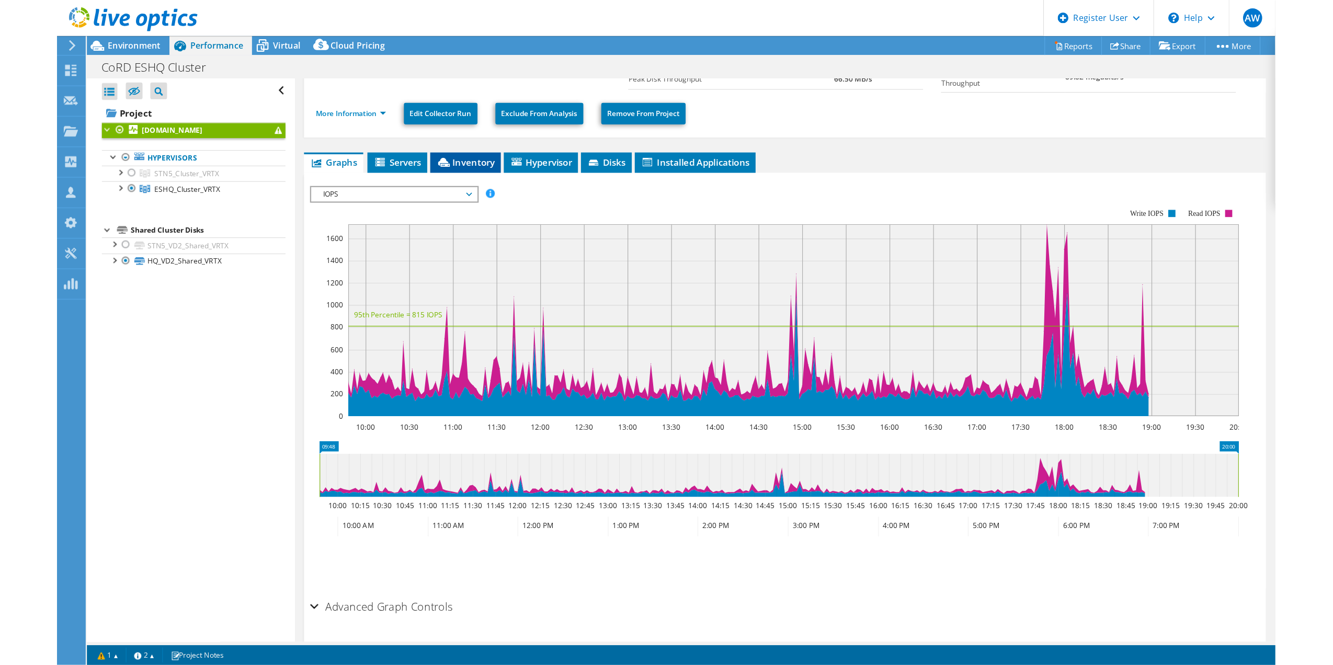
scroll to position [0, 0]
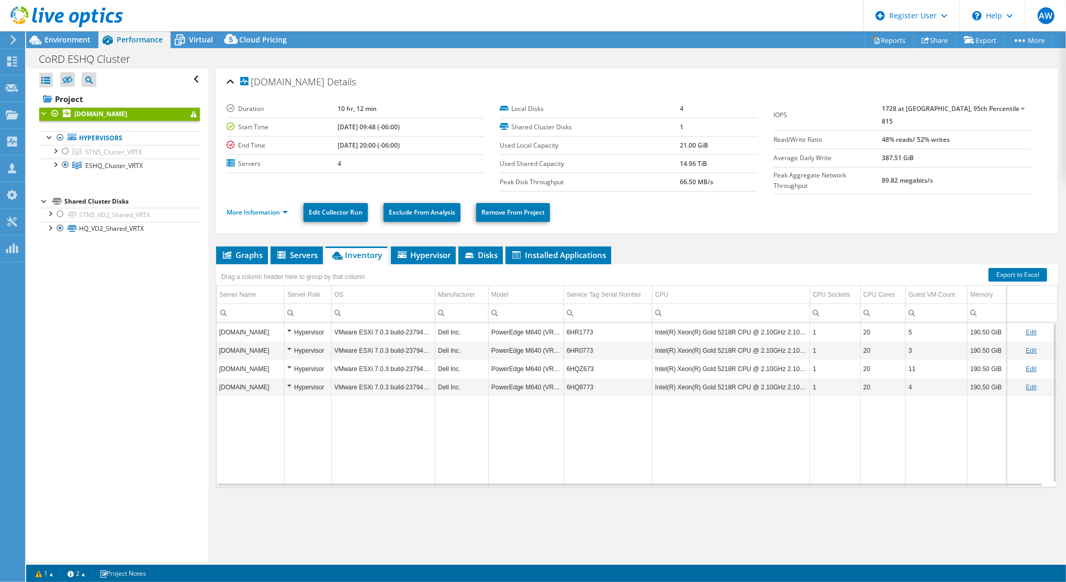
click at [582, 325] on td "6HR1773" at bounding box center [607, 332] width 88 height 18
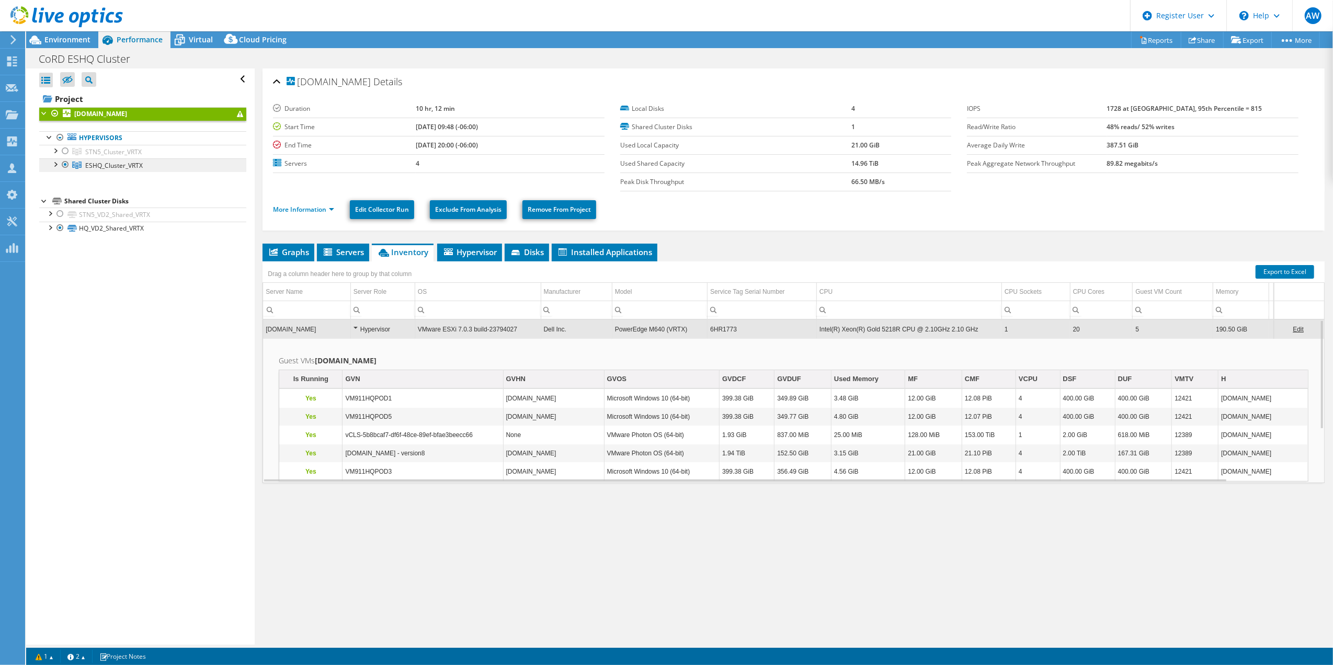
click at [108, 164] on span "ESHQ_Cluster_VRTX" at bounding box center [114, 165] width 58 height 9
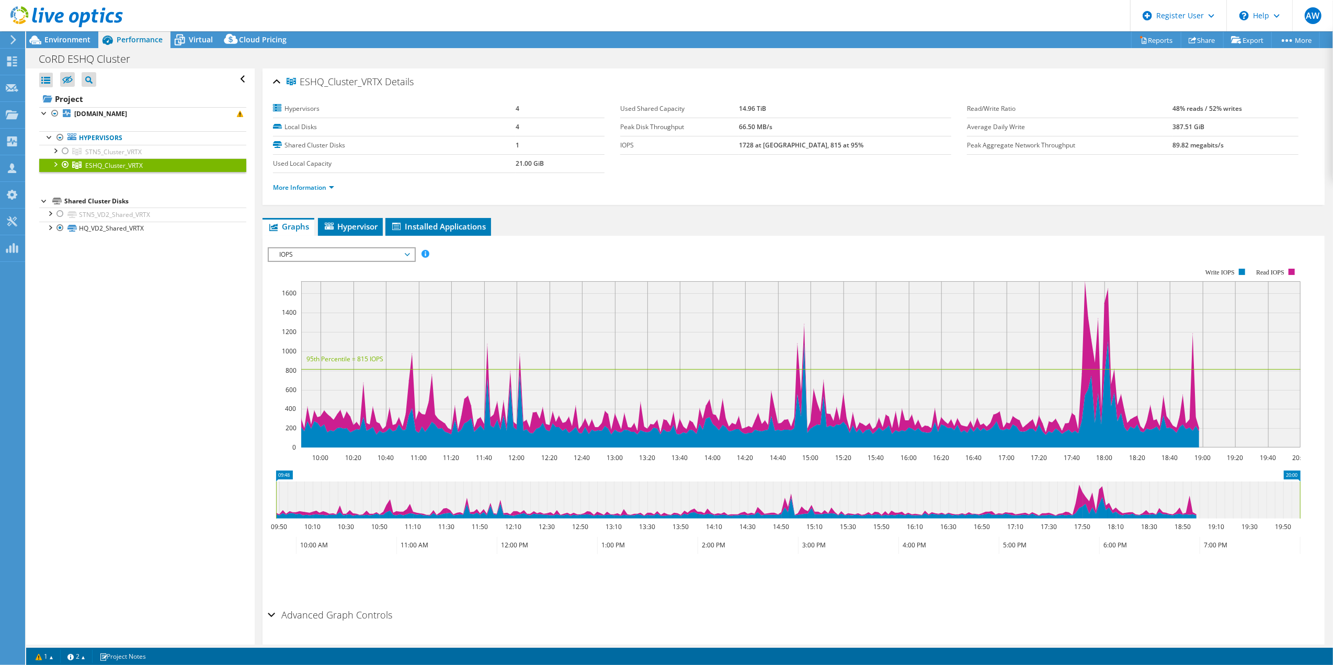
click at [392, 256] on span "IOPS" at bounding box center [341, 254] width 134 height 13
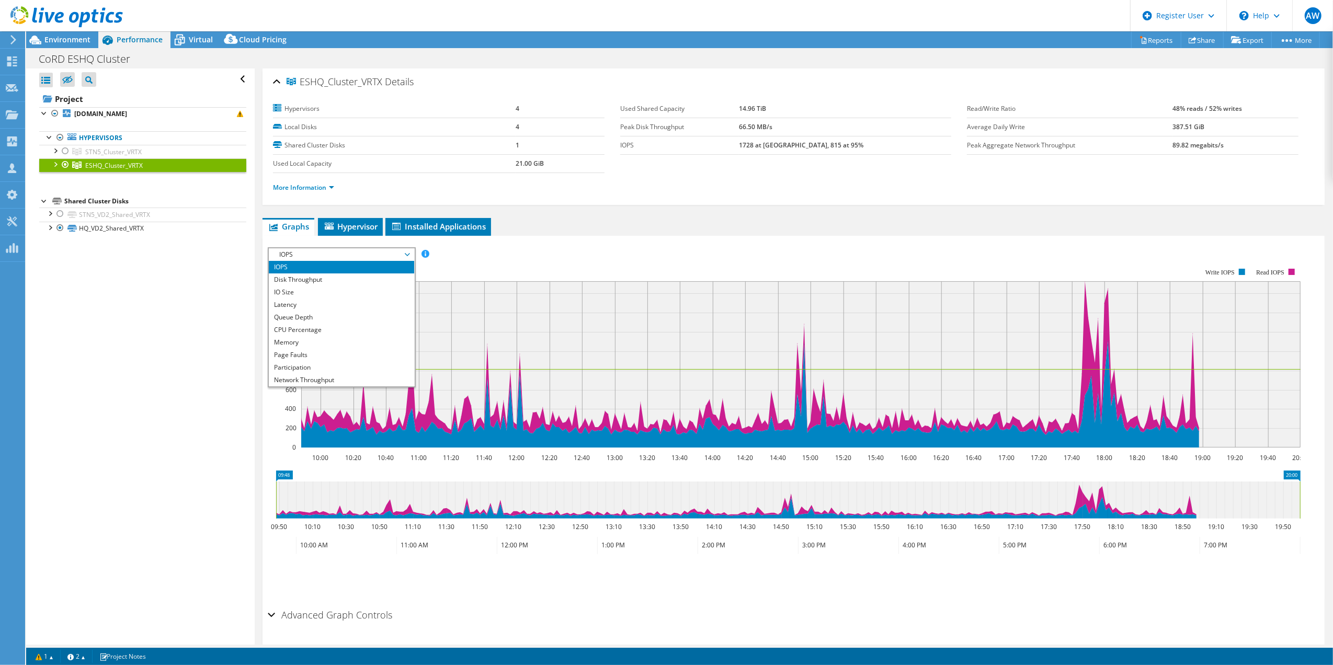
click at [199, 292] on div "Open All Close All Hide Excluded Nodes Project Tree Filter" at bounding box center [140, 357] width 228 height 576
